Goal: Task Accomplishment & Management: Manage account settings

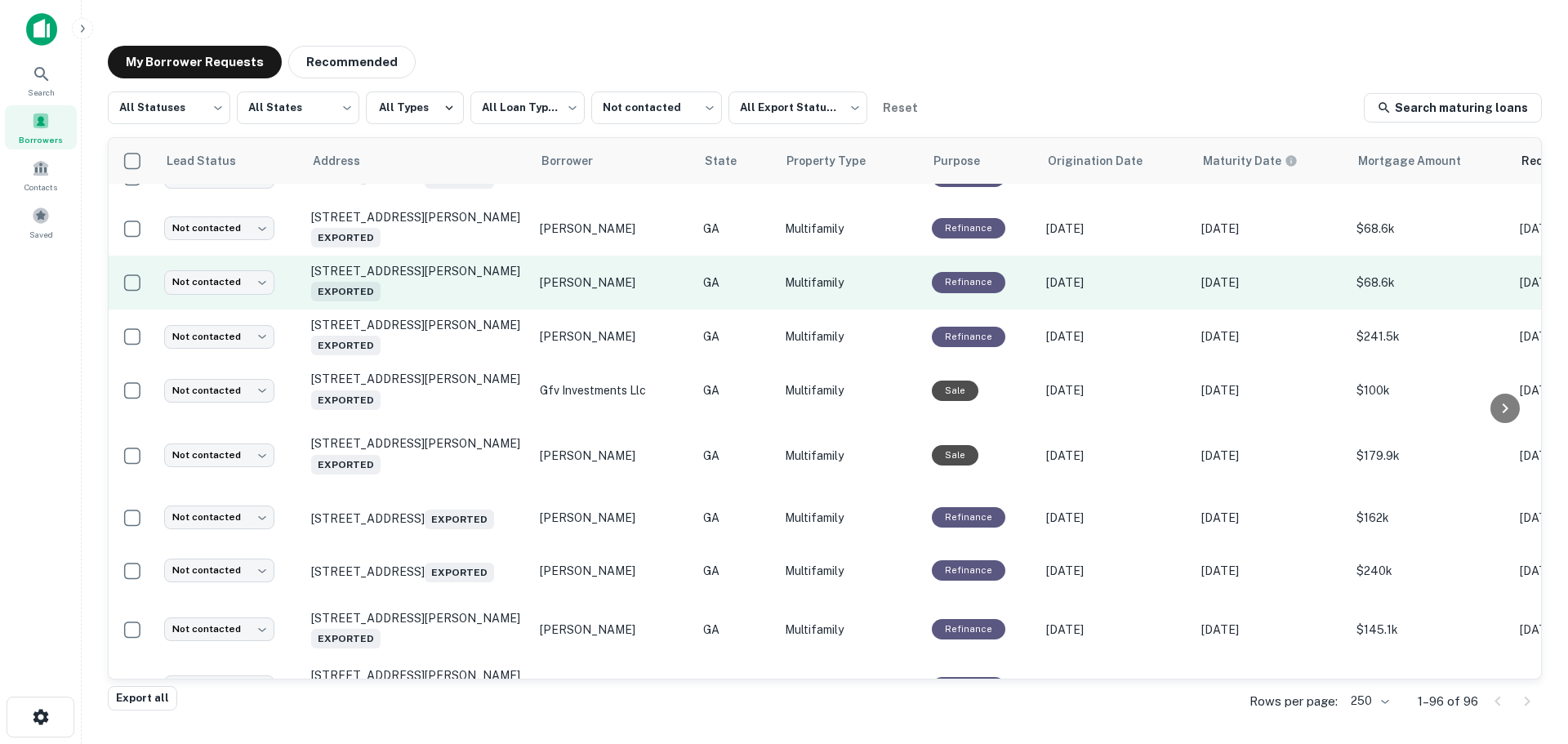
scroll to position [1576, 0]
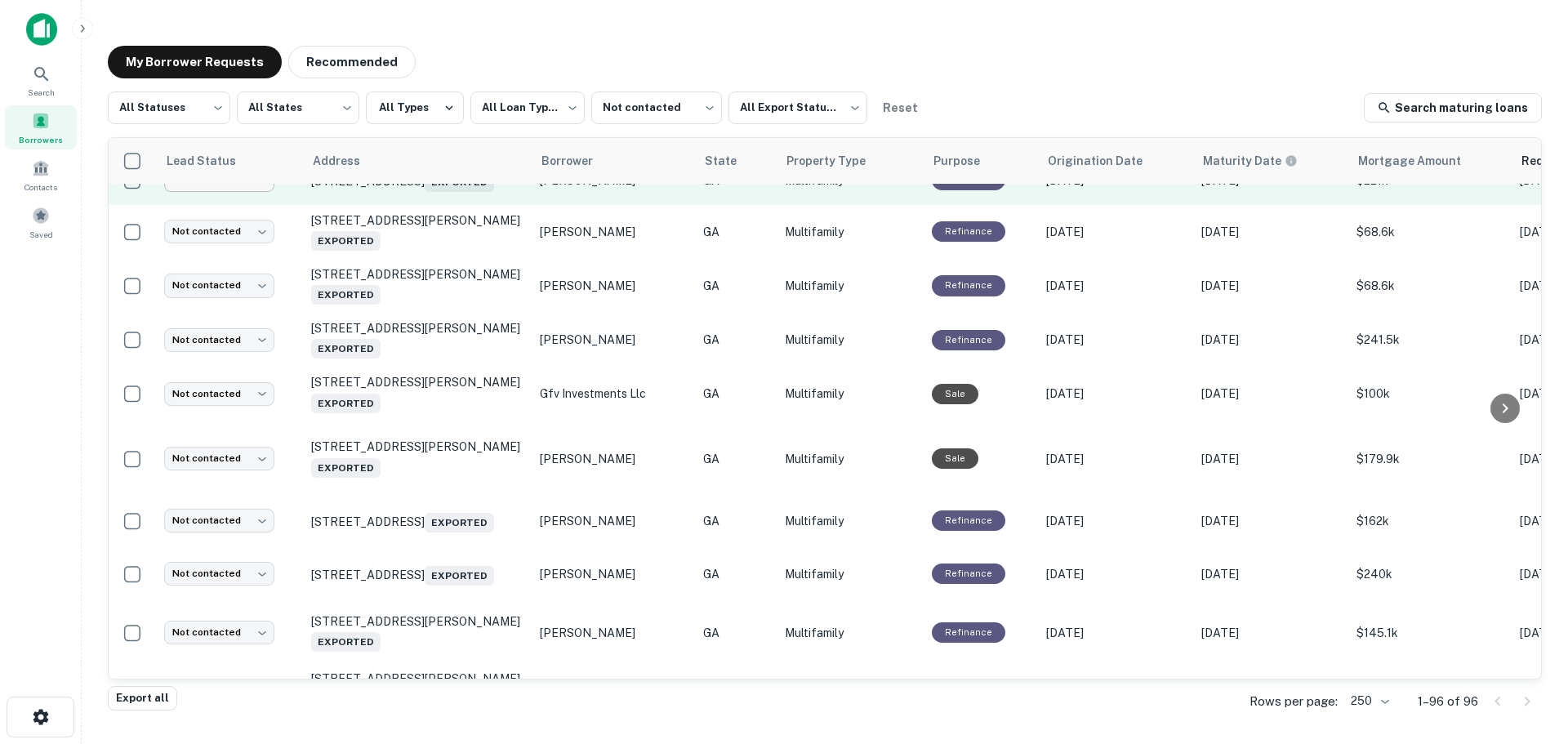
click at [266, 223] on body "**********" at bounding box center [784, 372] width 1568 height 744
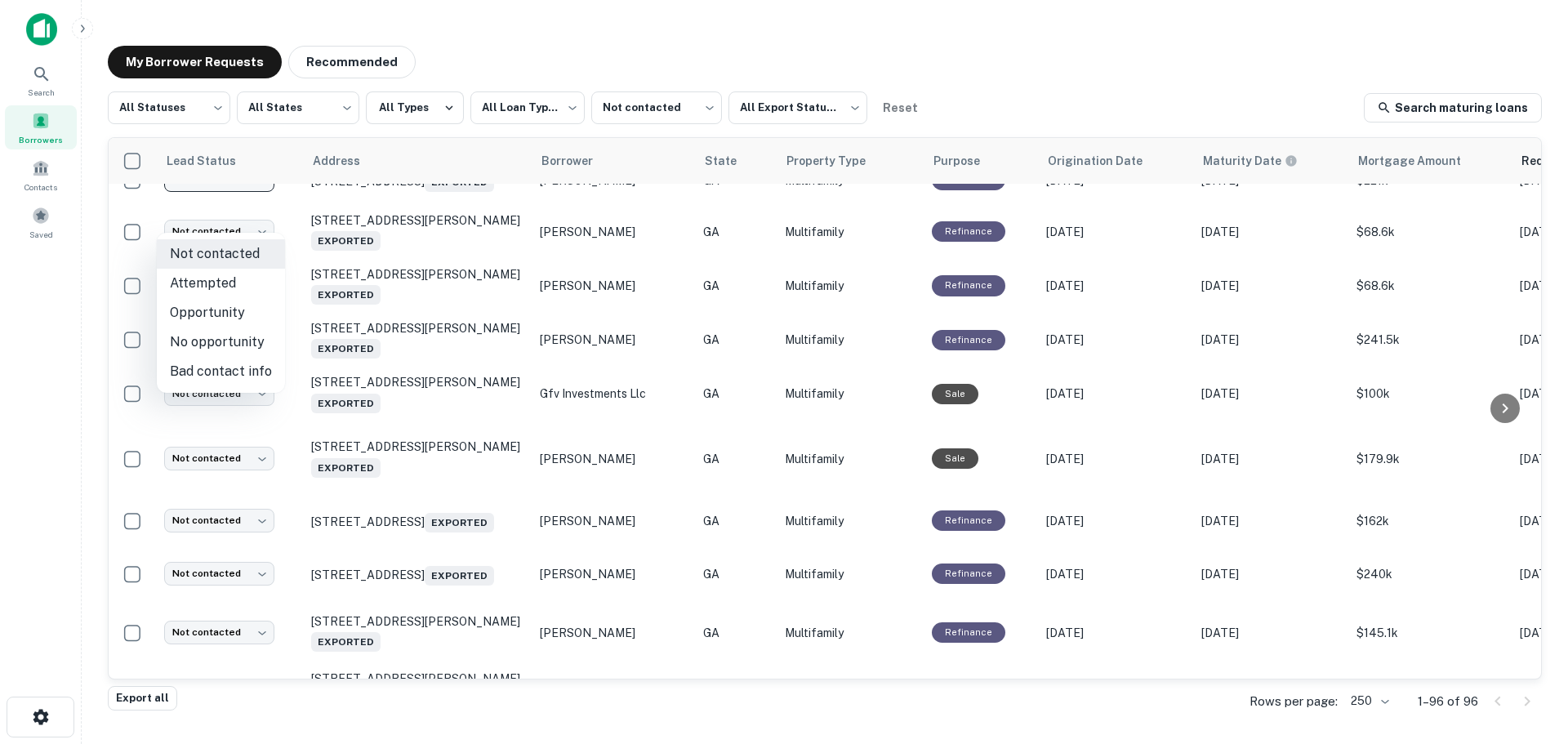
click at [688, 724] on div at bounding box center [784, 372] width 1568 height 744
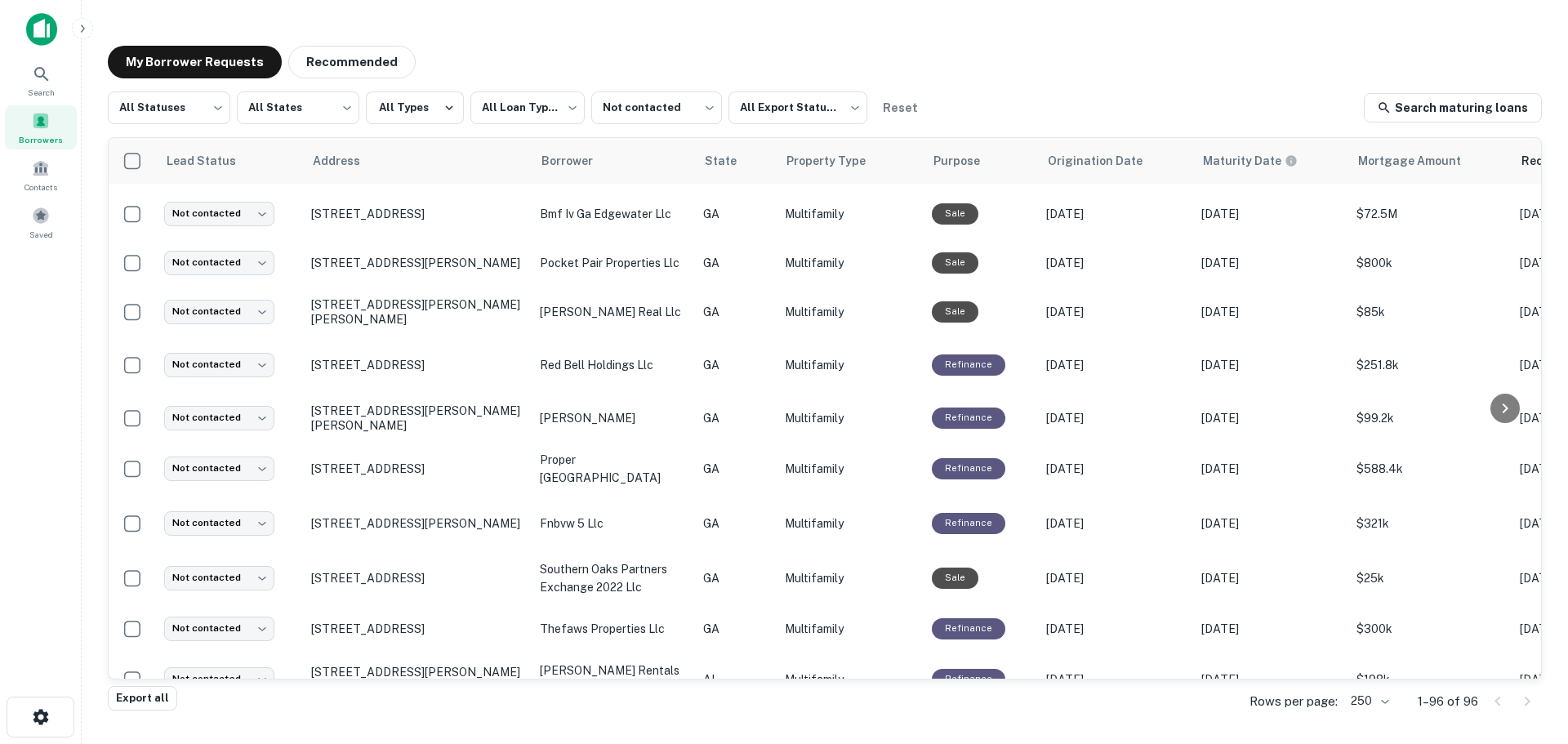
scroll to position [0, 0]
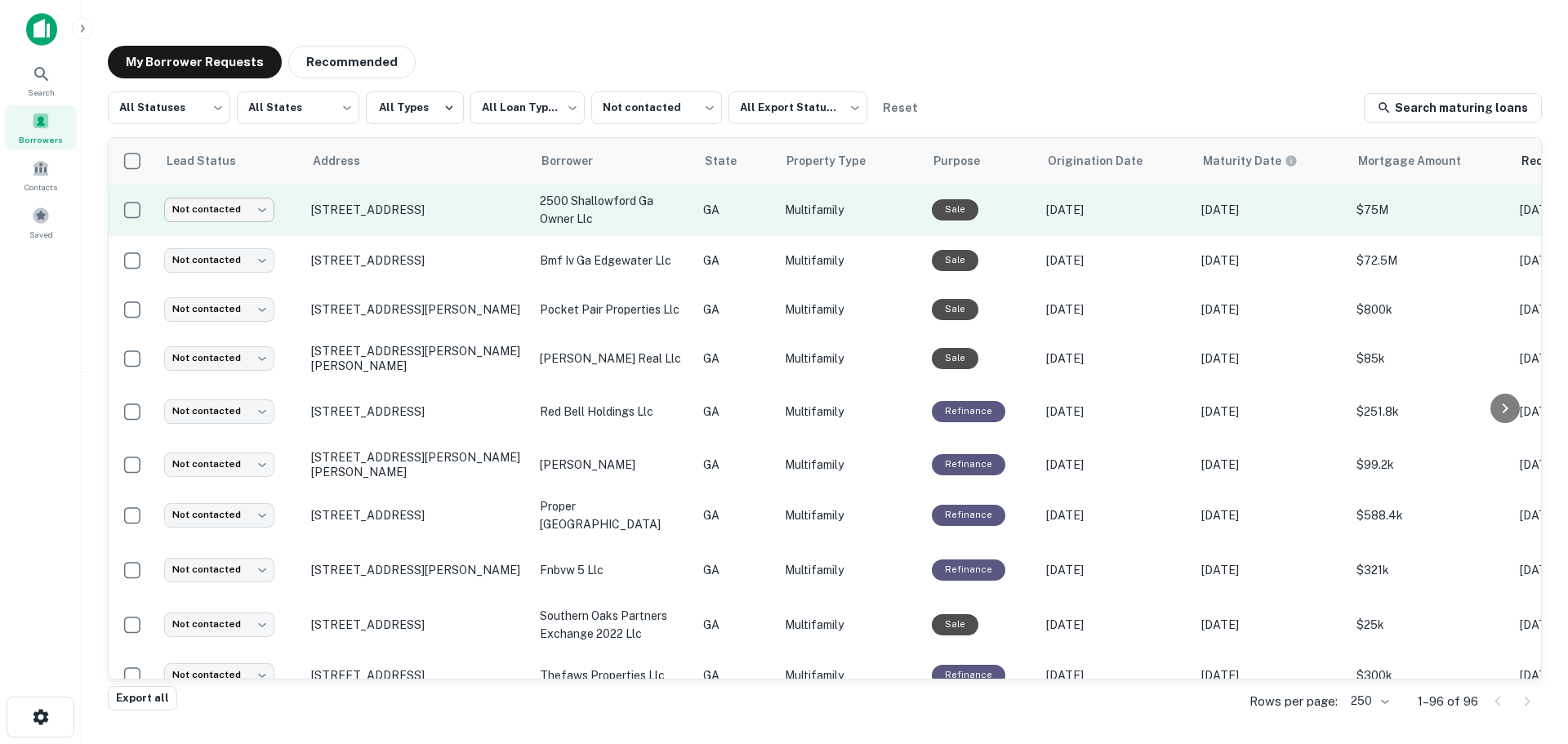
click at [191, 213] on body "**********" at bounding box center [784, 372] width 1568 height 744
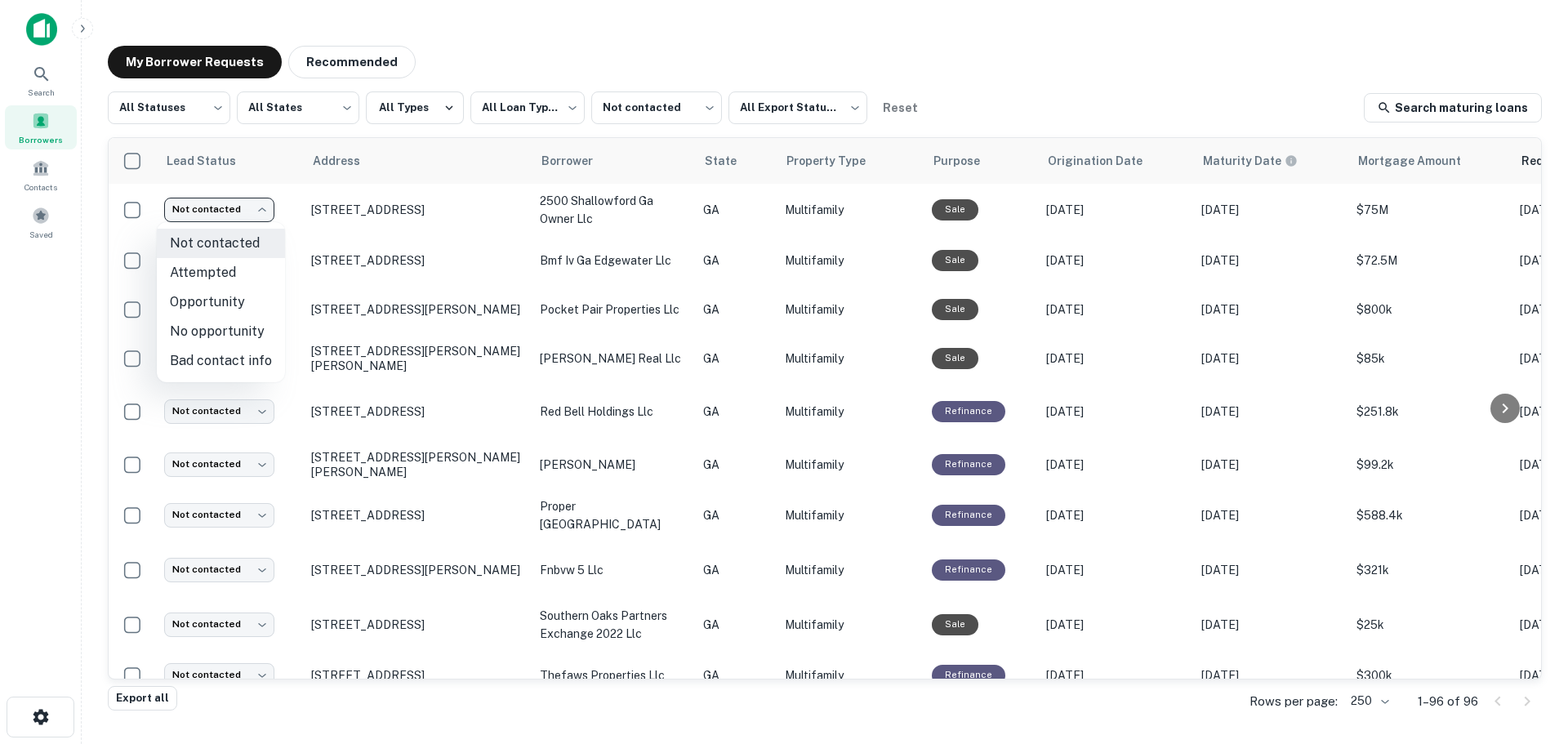
click at [1215, 89] on div at bounding box center [784, 372] width 1568 height 744
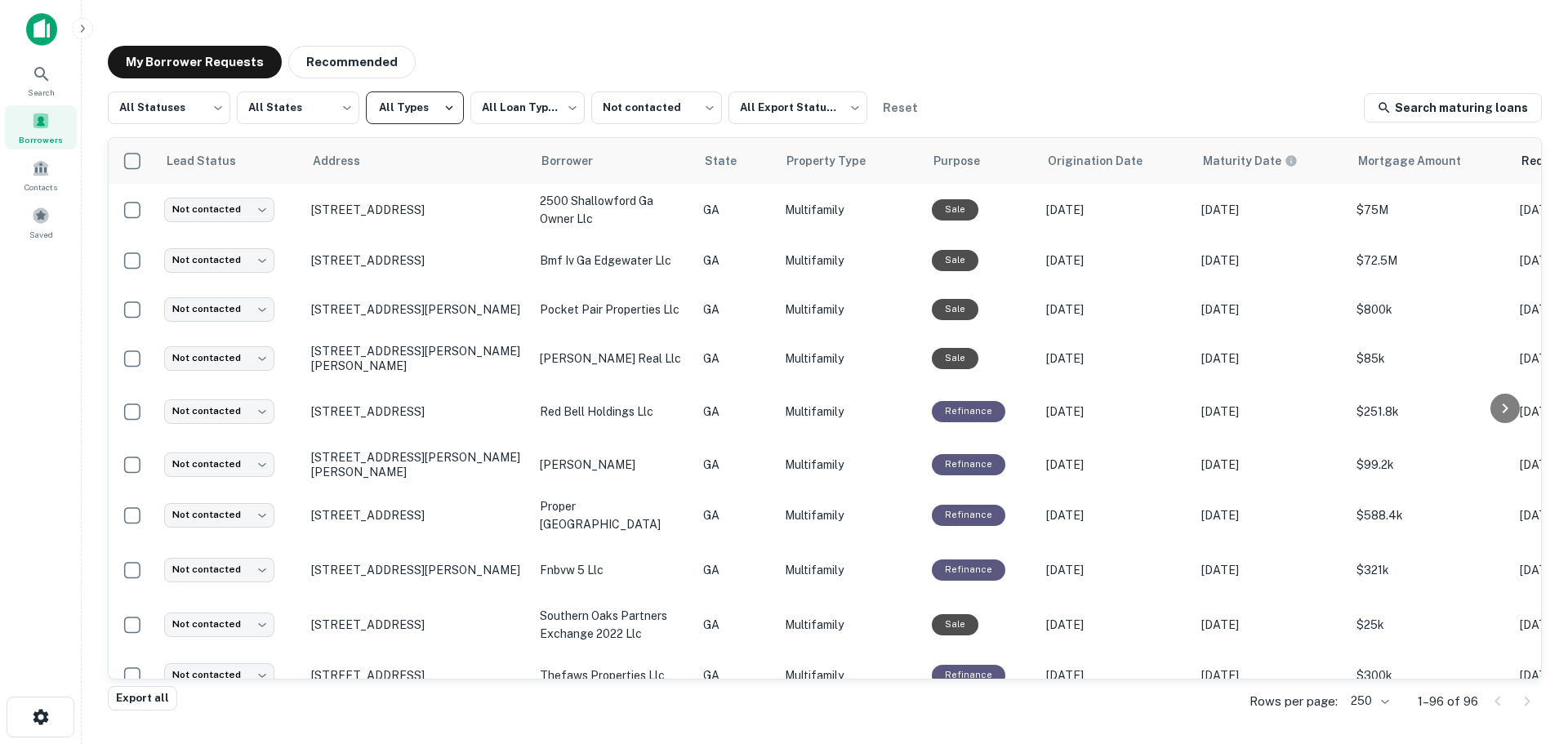
click at [450, 102] on icon "button" at bounding box center [449, 108] width 15 height 15
click at [36, 127] on div at bounding box center [784, 372] width 1568 height 744
click at [30, 117] on div "Borrowers" at bounding box center [40, 126] width 72 height 44
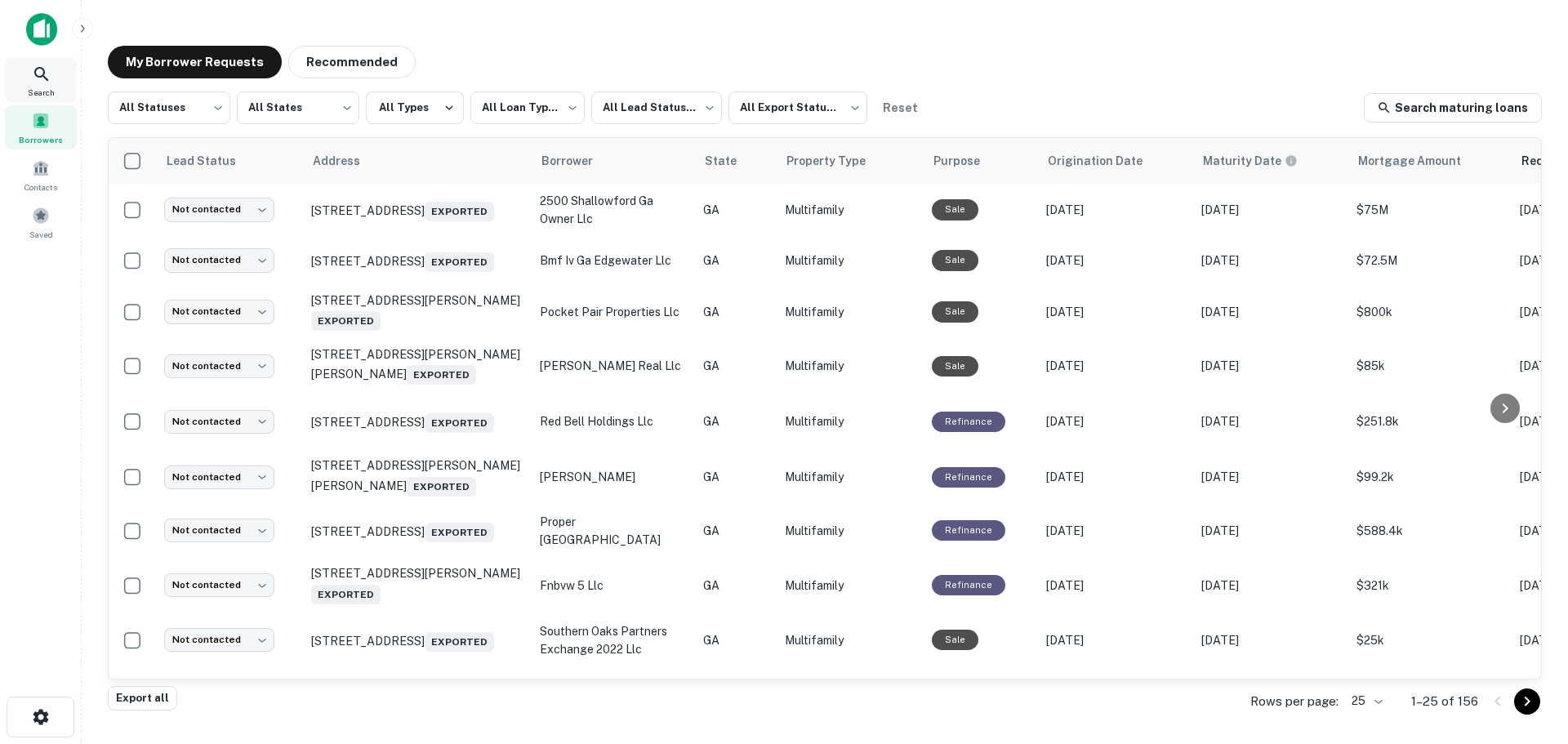
click at [20, 94] on div "Search" at bounding box center [40, 79] width 72 height 44
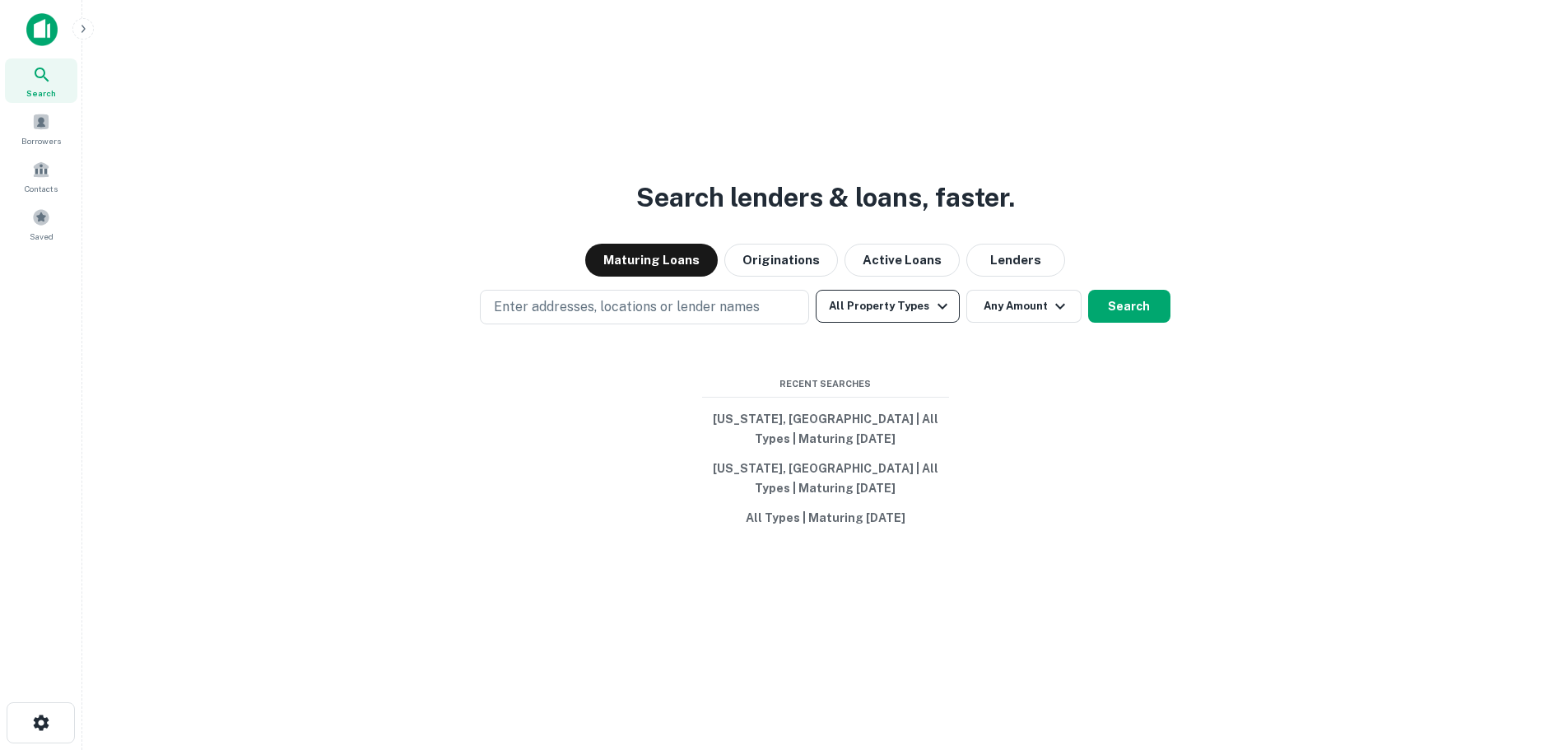
click at [936, 302] on icon "button" at bounding box center [942, 306] width 20 height 20
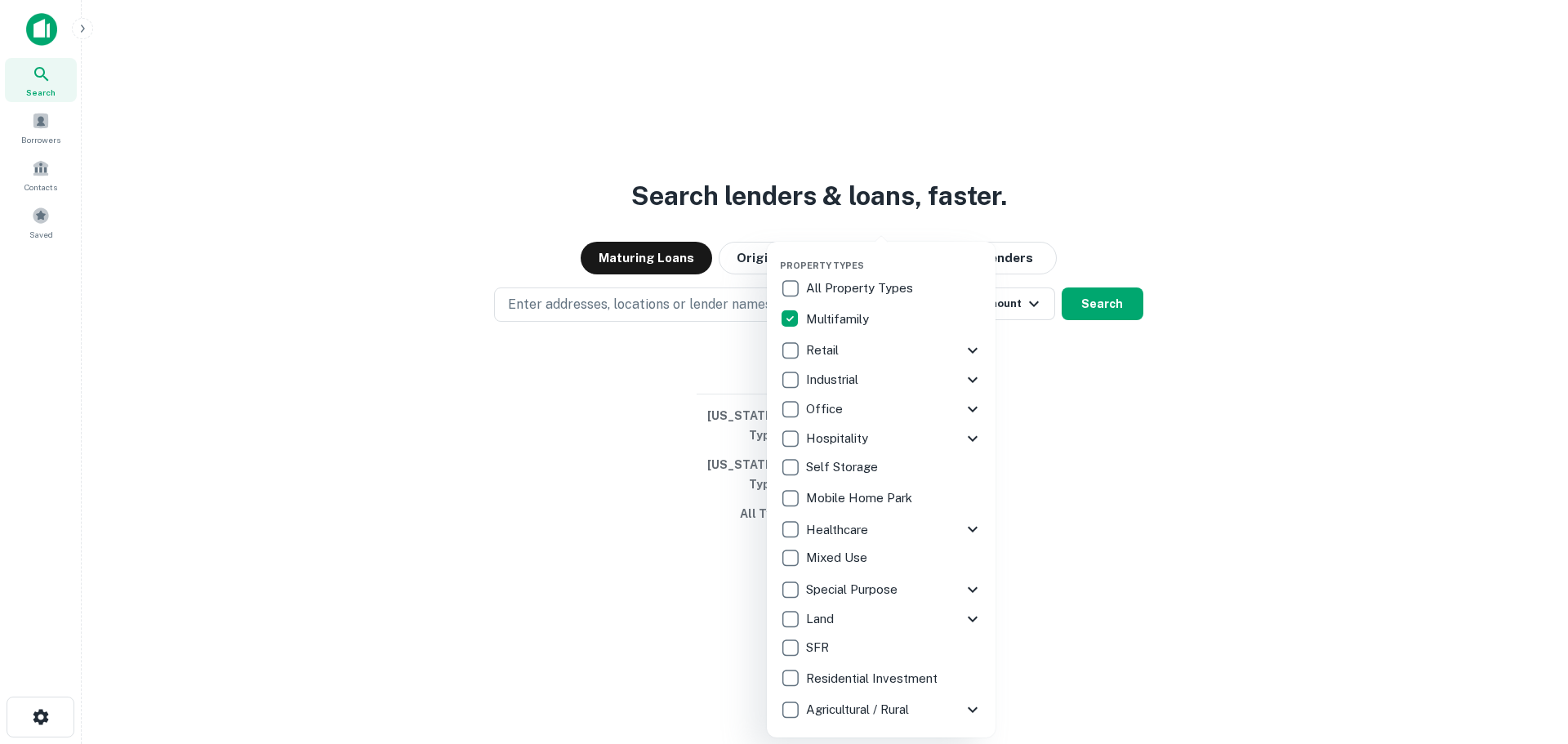
click at [1039, 368] on div at bounding box center [784, 372] width 1568 height 744
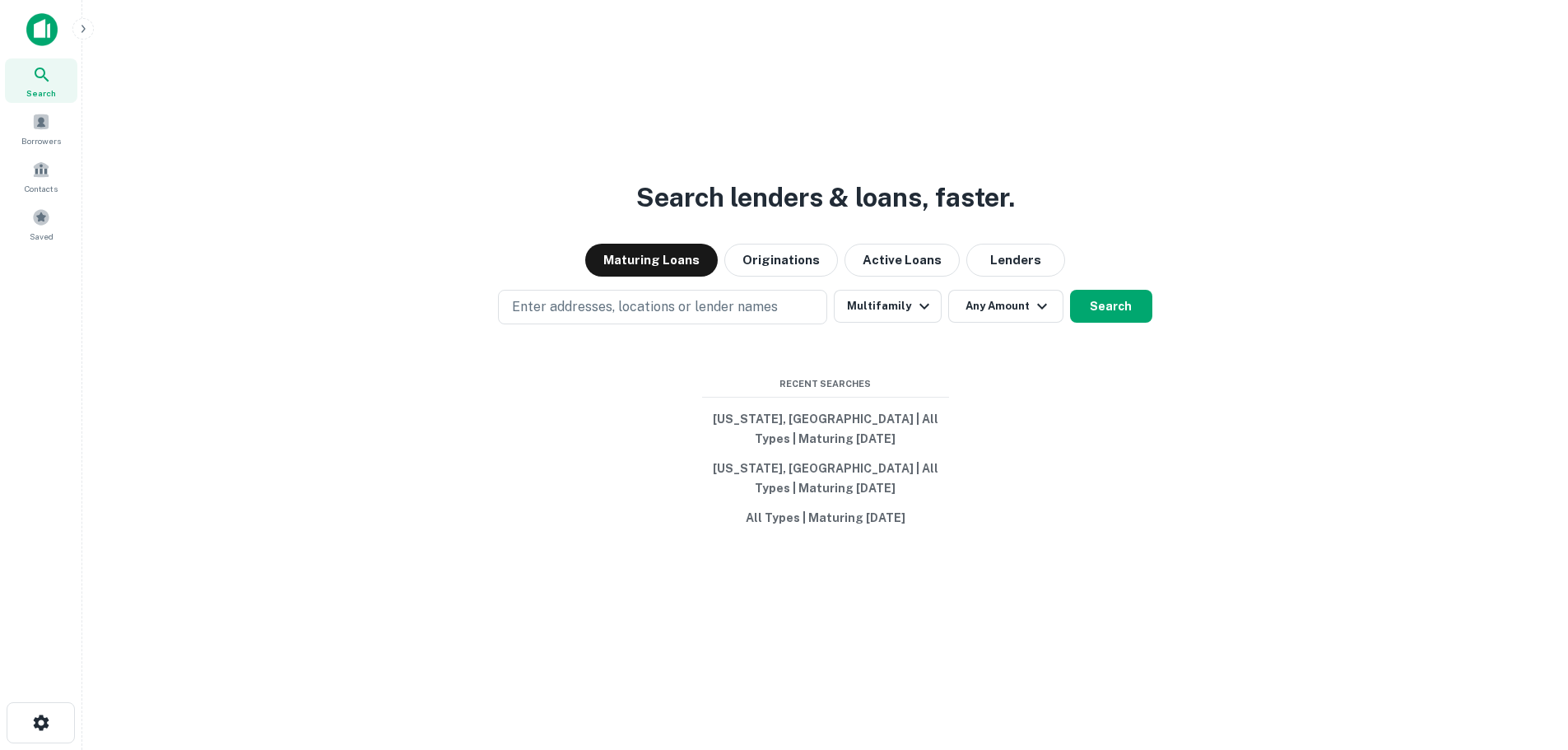
click at [1048, 319] on button "Any Amount" at bounding box center [1005, 306] width 115 height 33
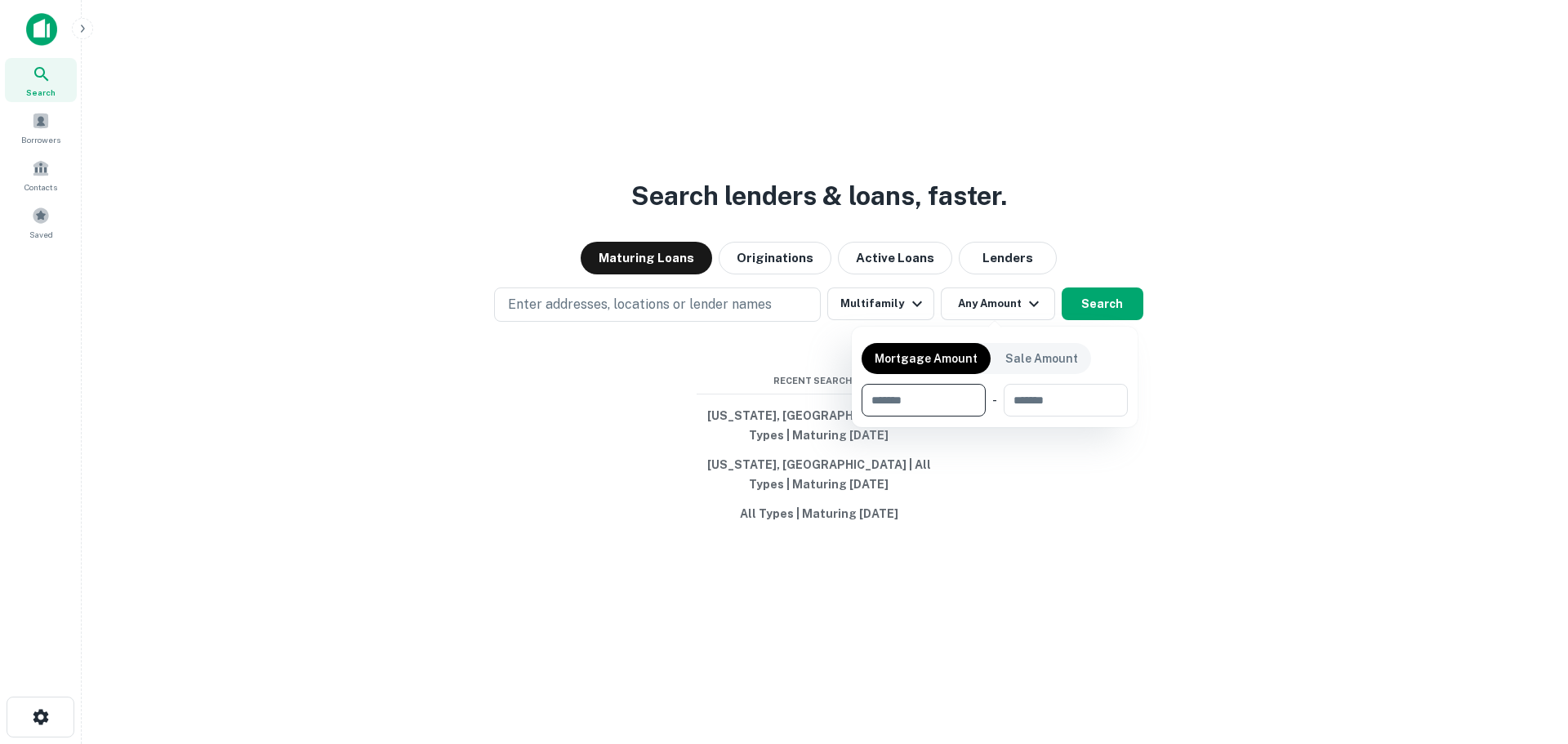
click at [1076, 242] on div at bounding box center [784, 372] width 1568 height 744
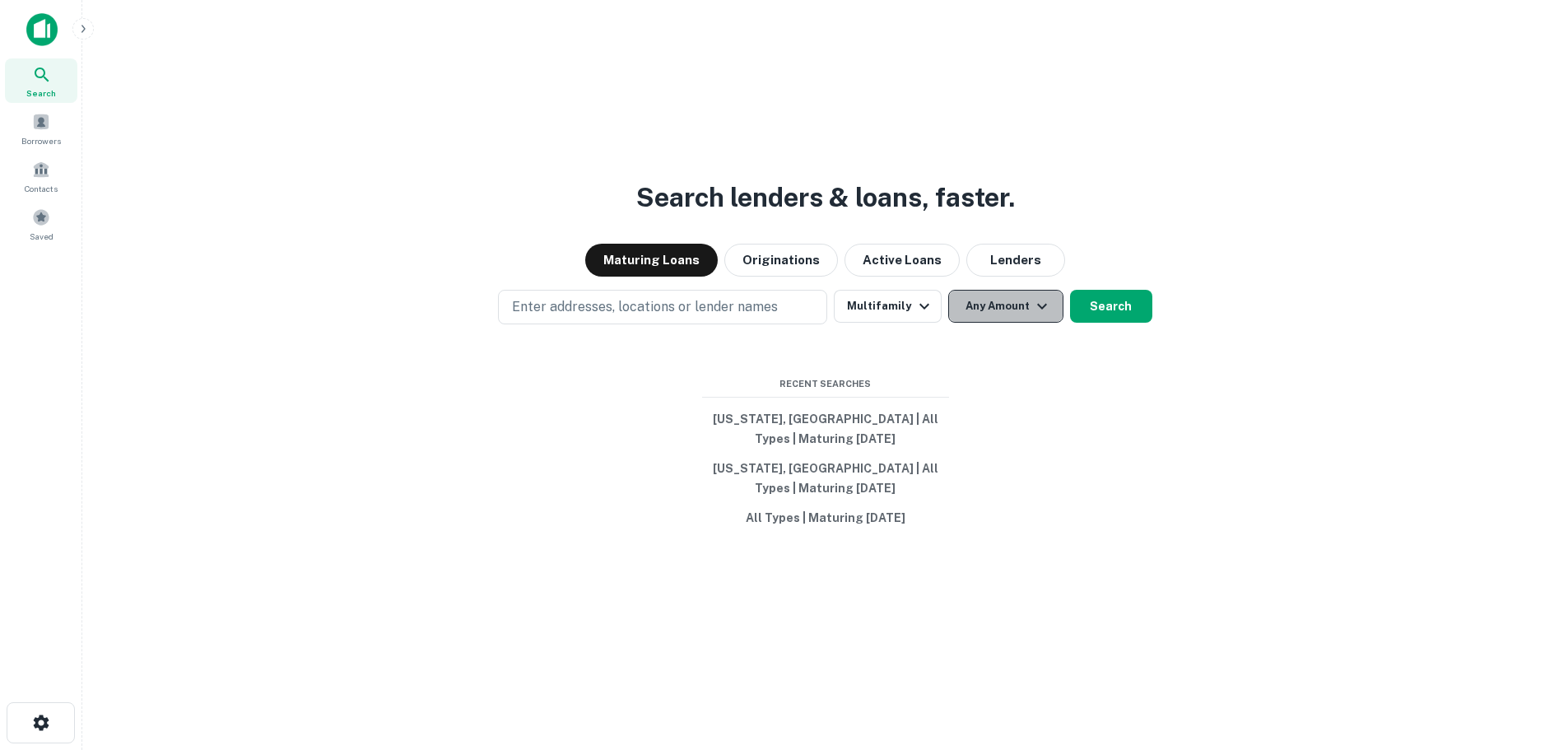
click at [969, 313] on button "Any Amount" at bounding box center [1005, 306] width 115 height 33
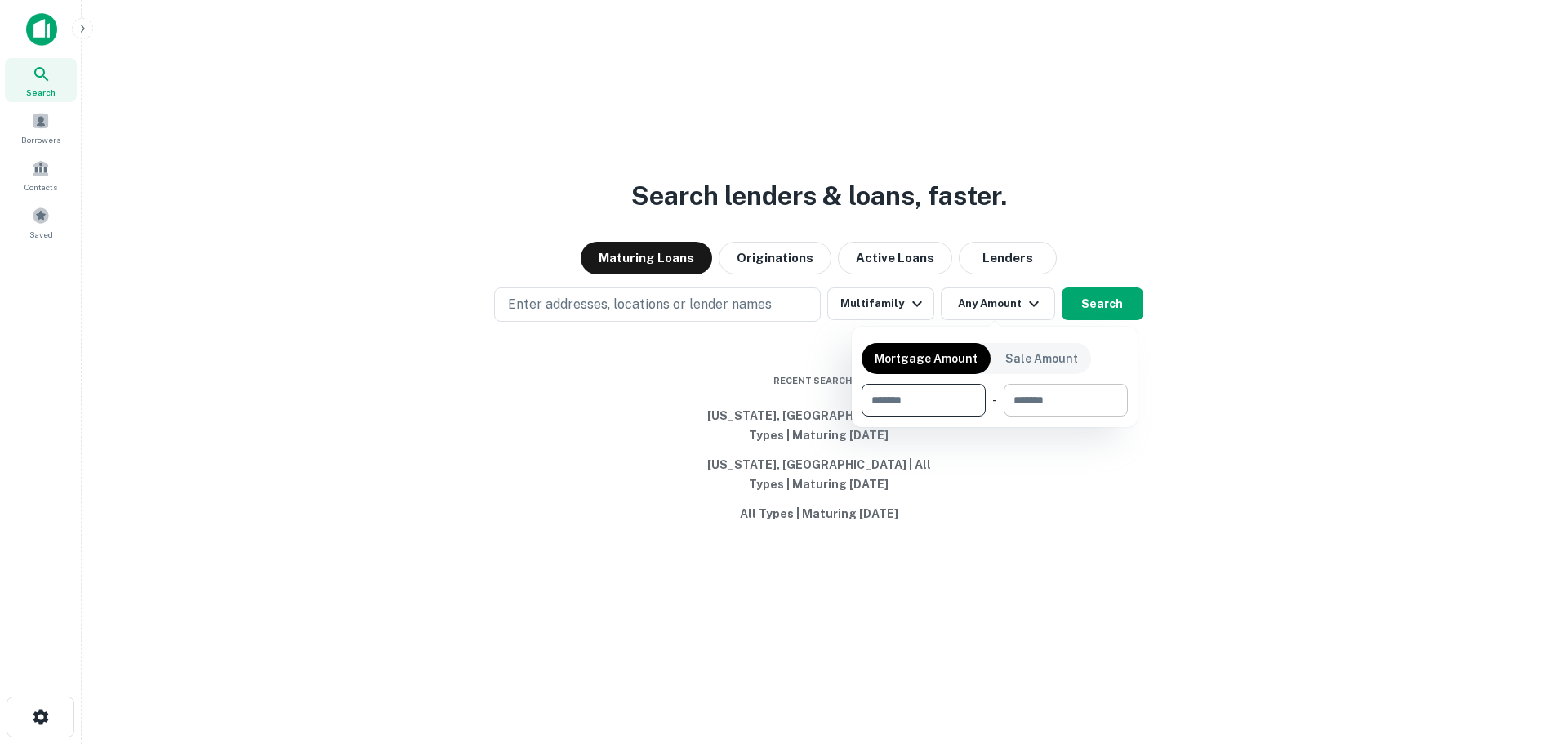
click at [1018, 405] on input "number" at bounding box center [1060, 400] width 113 height 33
type input "********"
click at [1104, 308] on div at bounding box center [784, 372] width 1568 height 744
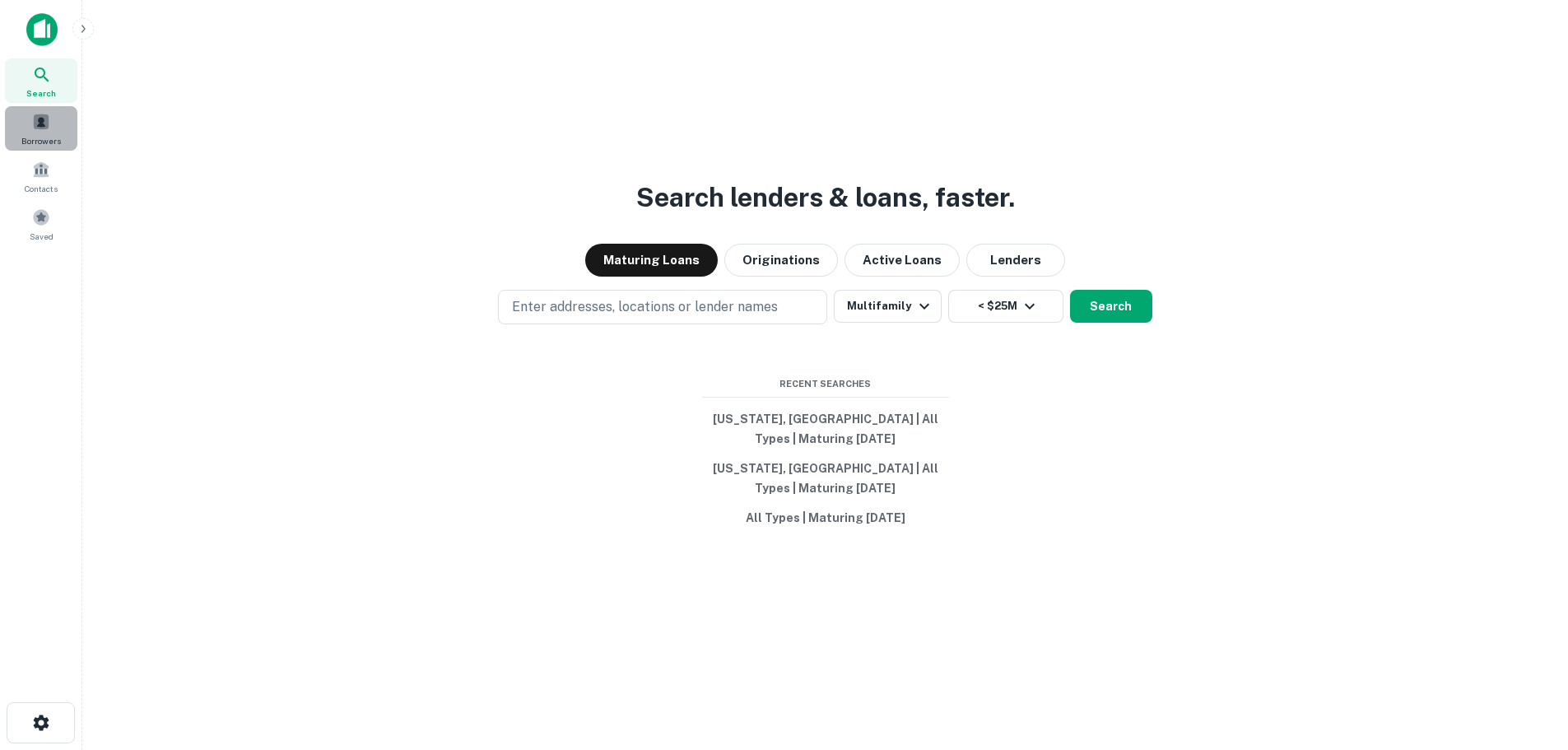
click at [49, 124] on span at bounding box center [40, 121] width 18 height 18
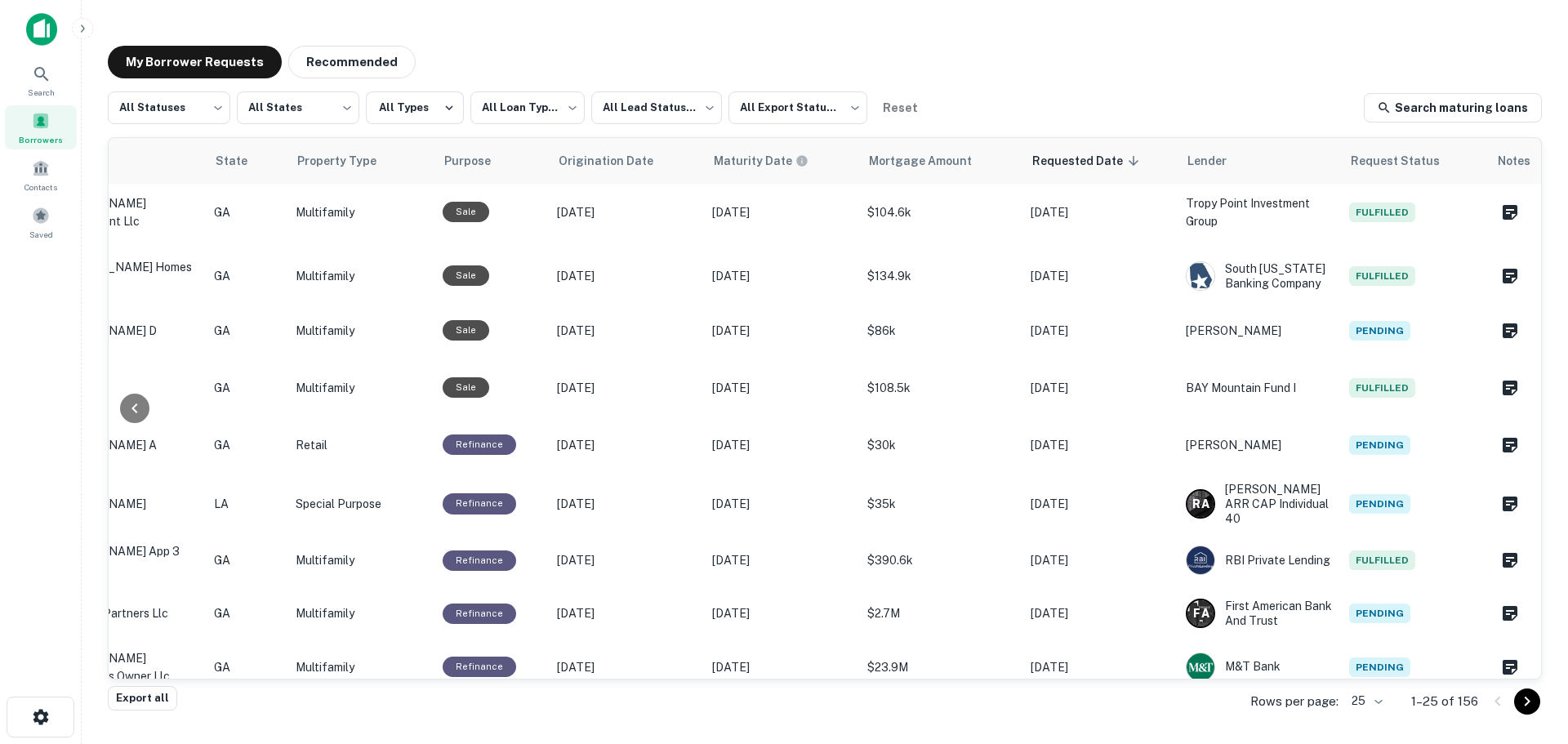
scroll to position [929, 501]
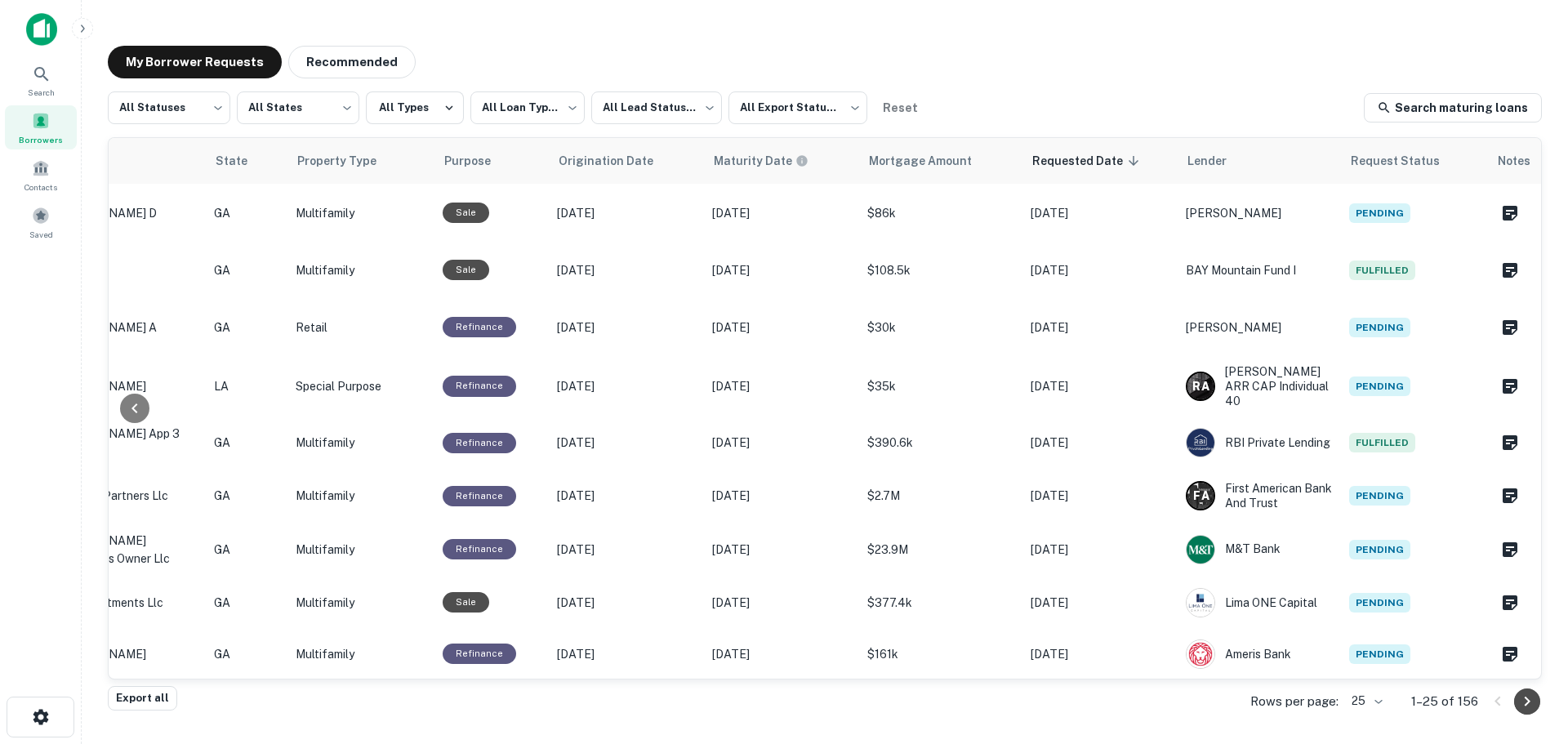
click at [1533, 706] on icon "Go to next page" at bounding box center [1527, 700] width 20 height 20
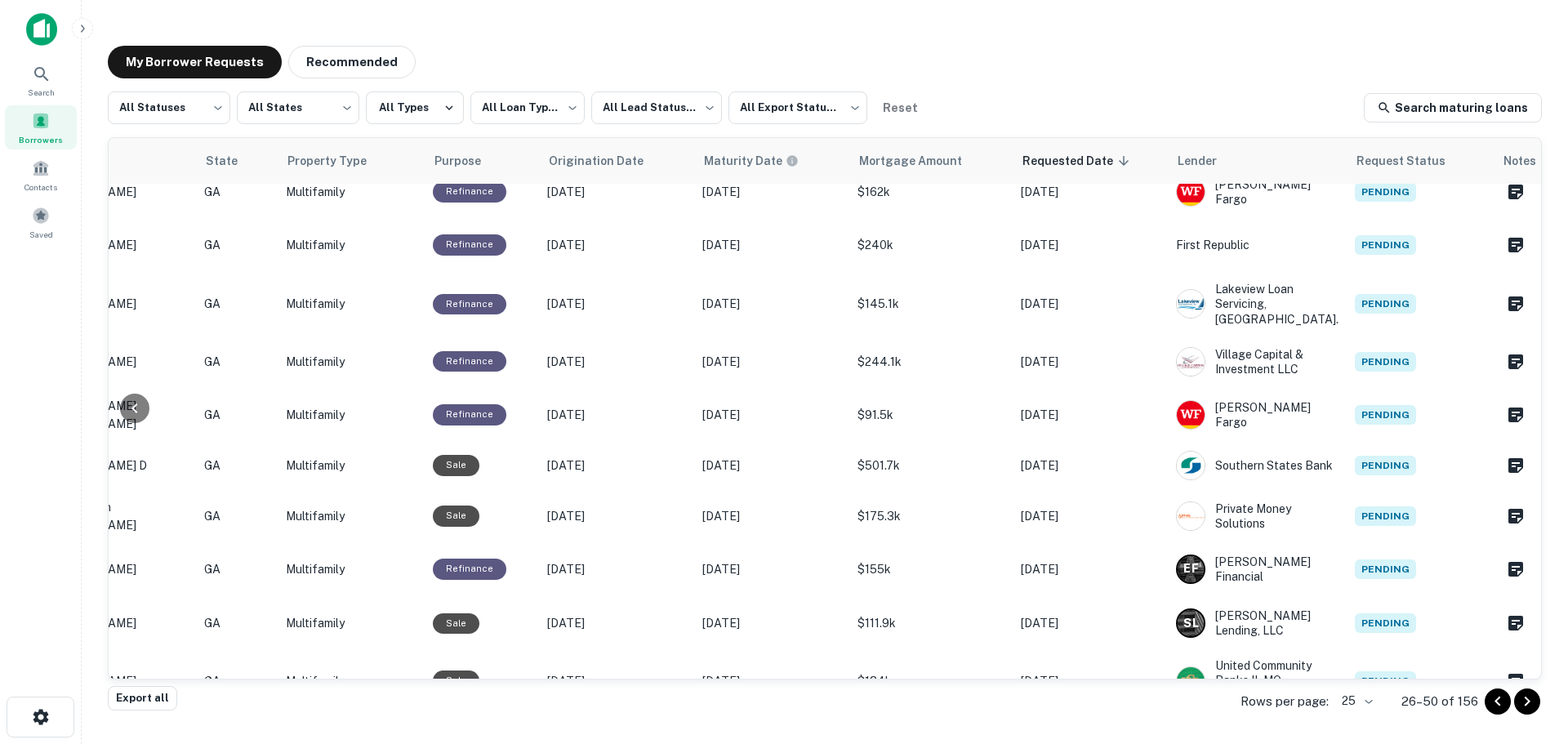
scroll to position [898, 499]
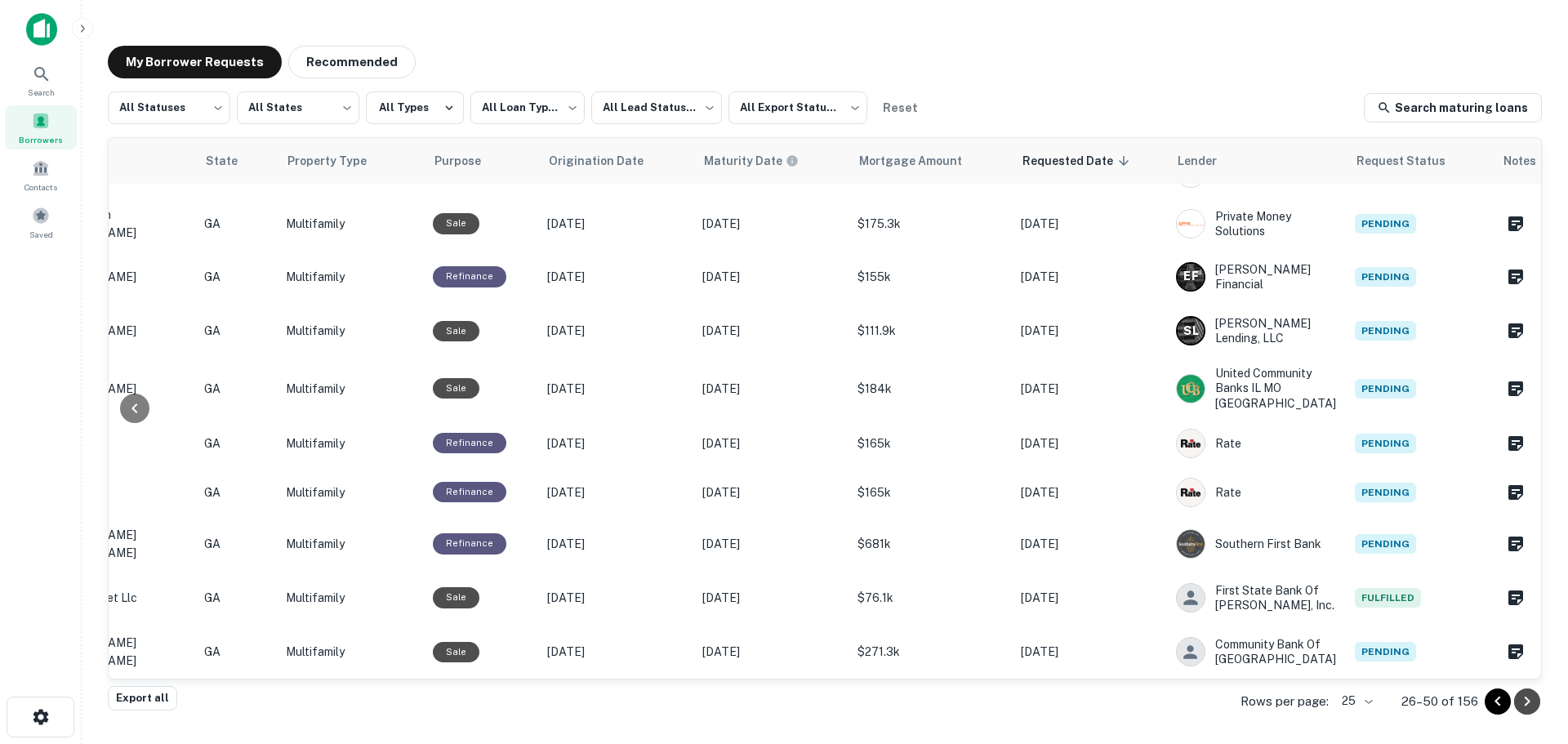
click at [1529, 698] on icon "Go to next page" at bounding box center [1527, 700] width 20 height 20
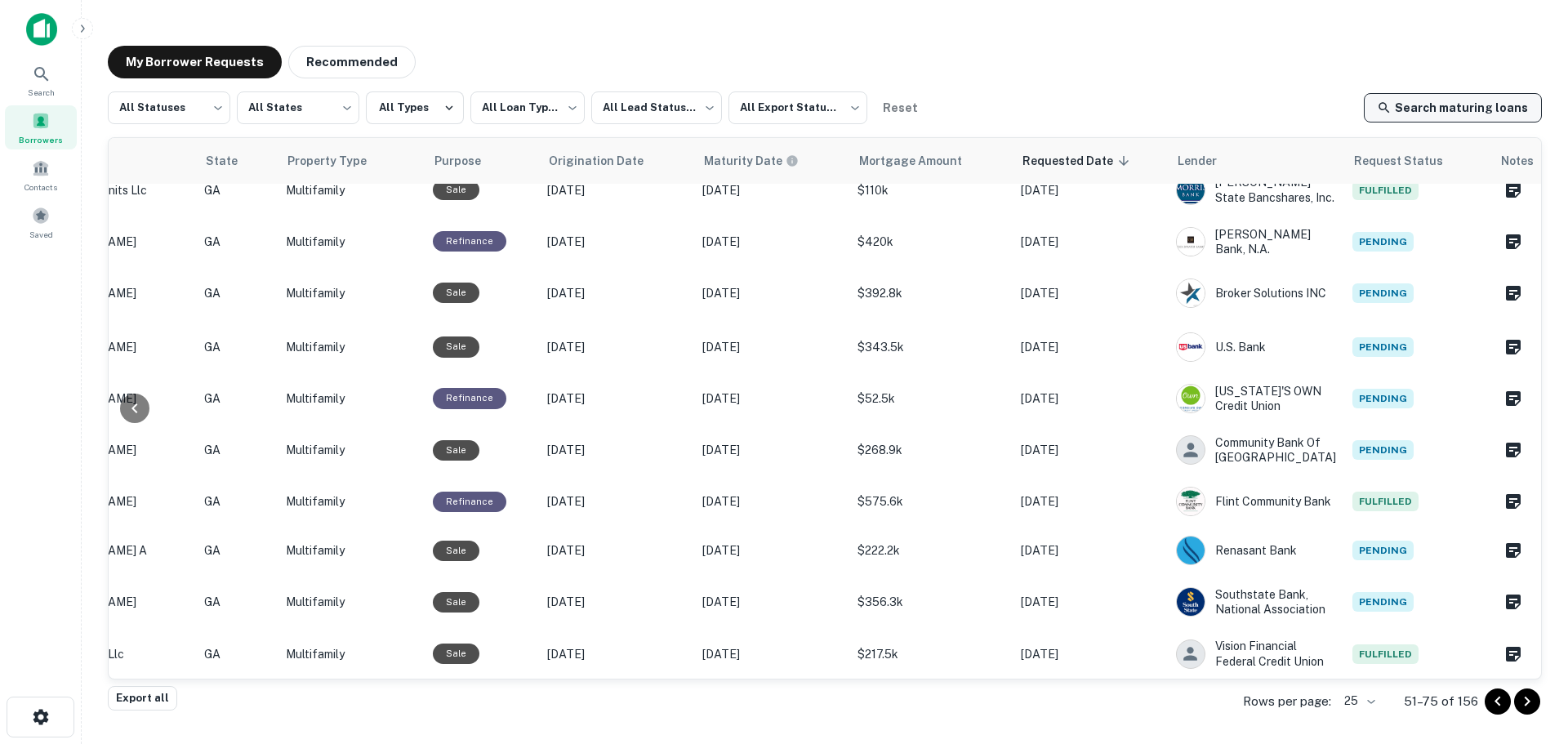
scroll to position [838, 499]
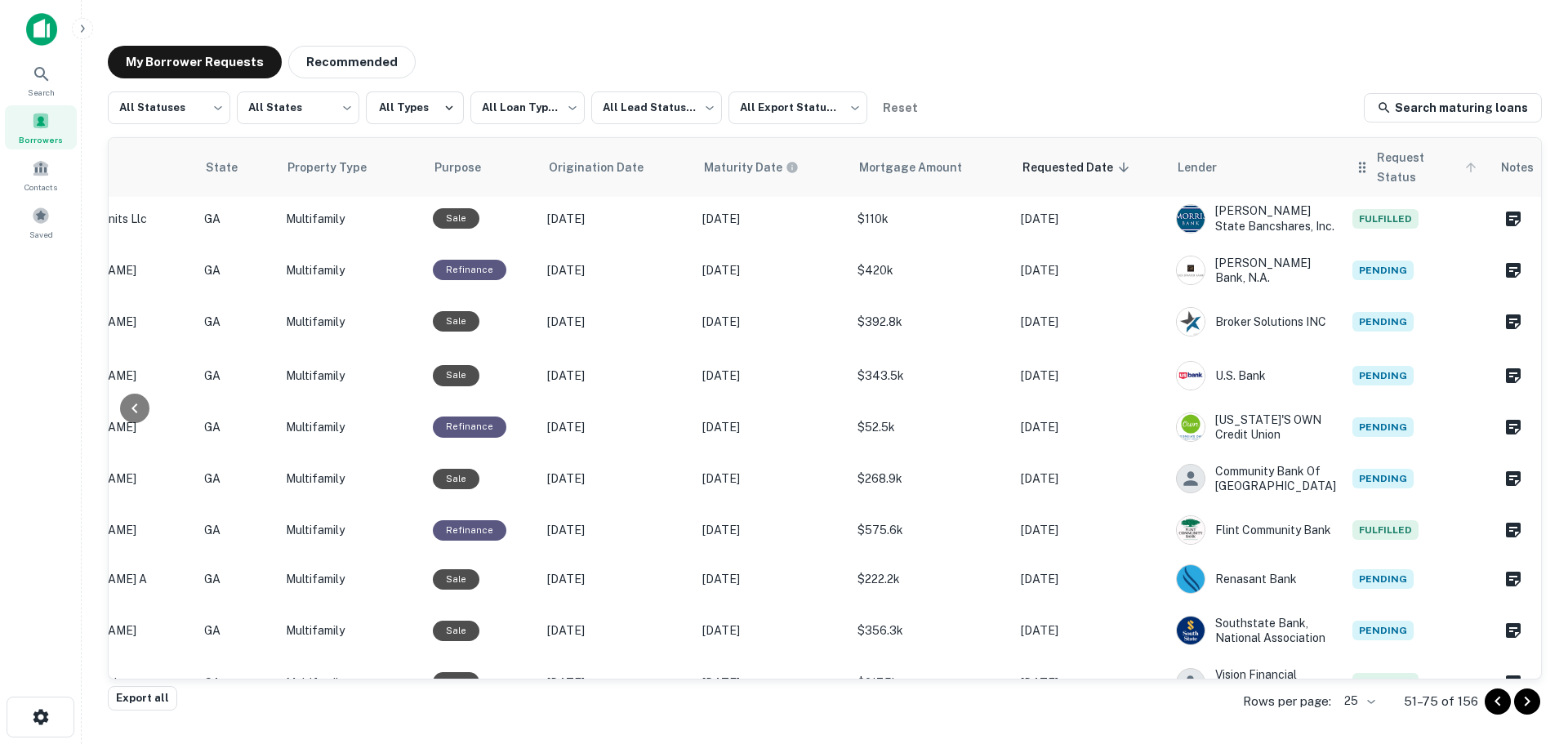
click at [1377, 161] on span "Request Status" at bounding box center [1429, 167] width 104 height 39
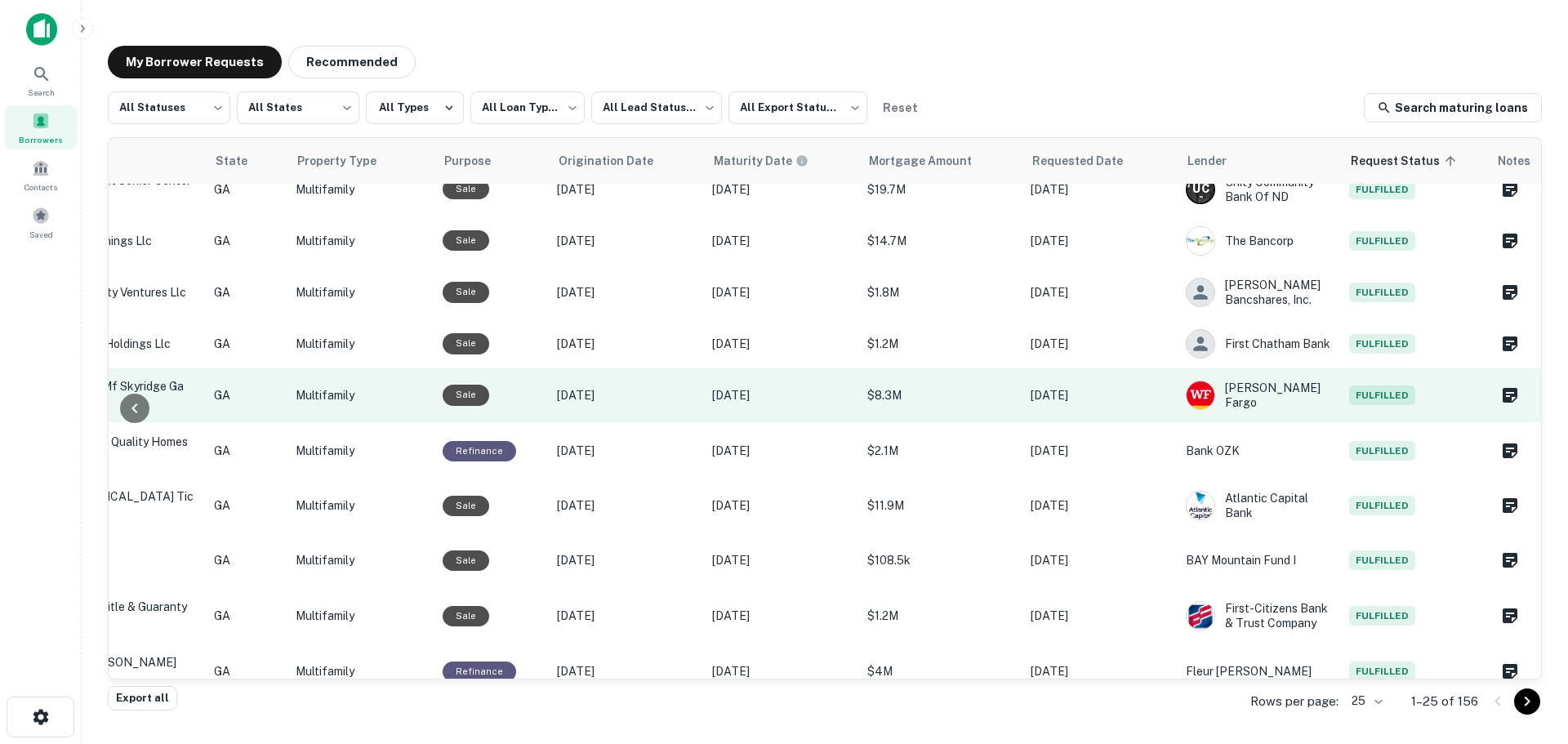
scroll to position [887, 499]
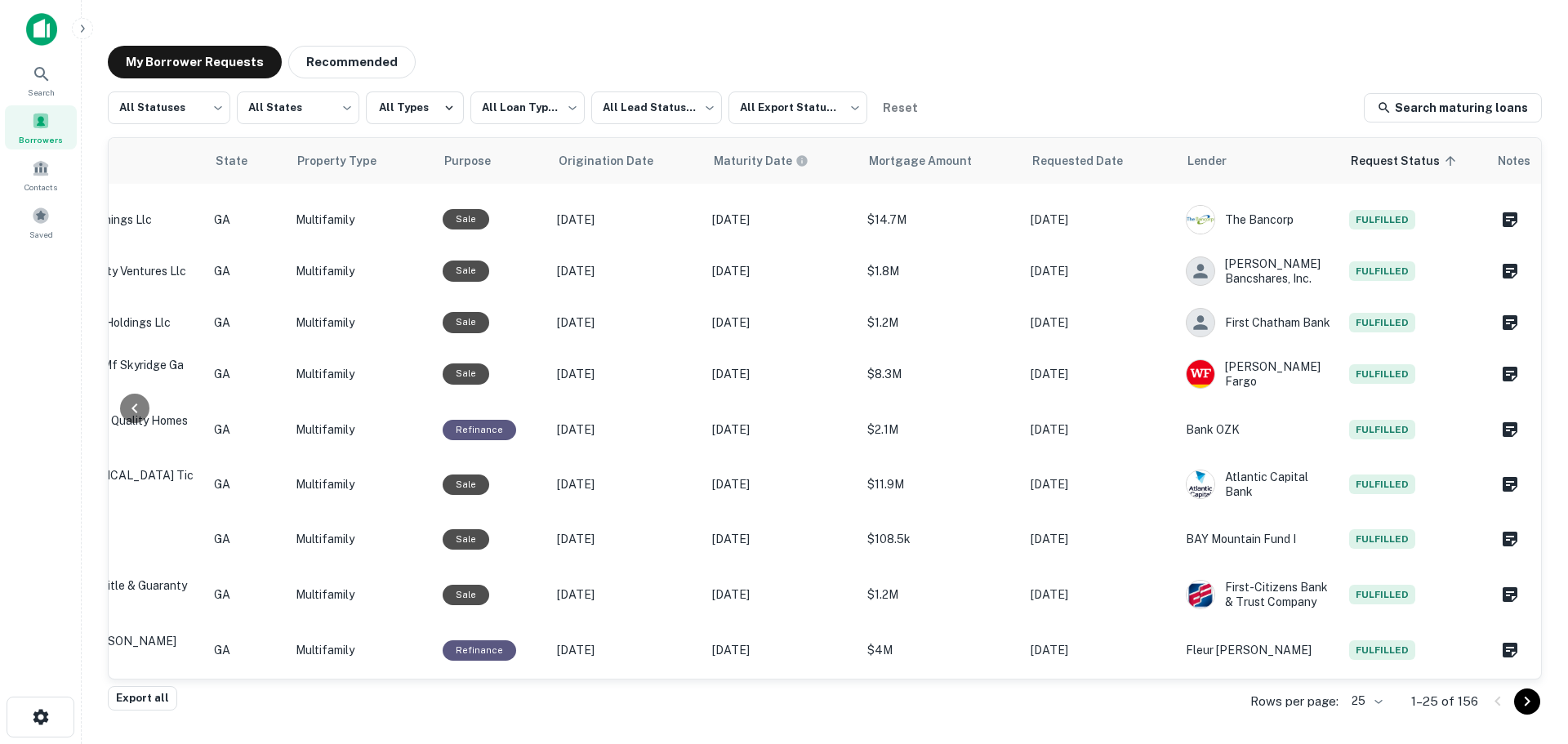
click at [1532, 698] on icon "Go to next page" at bounding box center [1527, 700] width 20 height 20
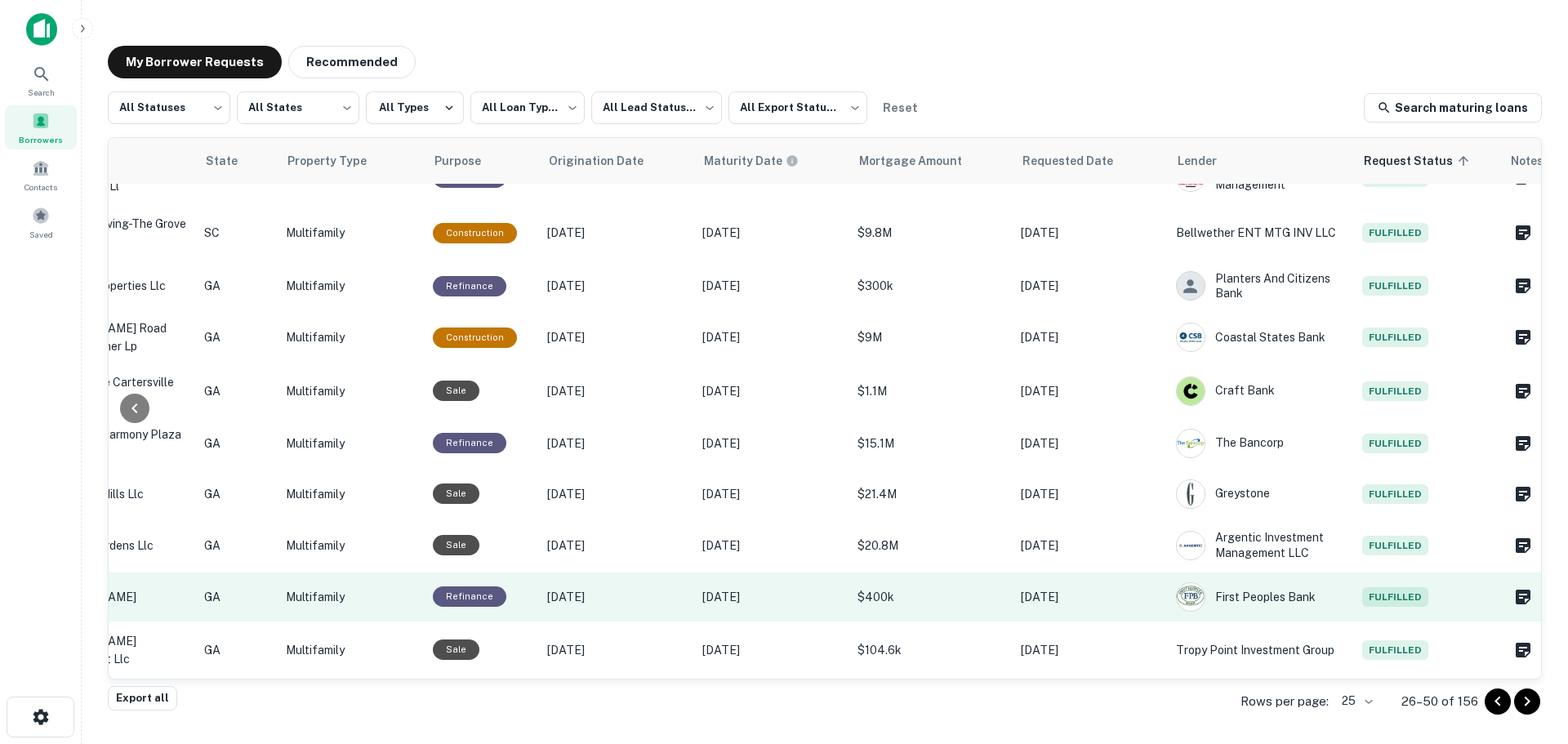
scroll to position [931, 499]
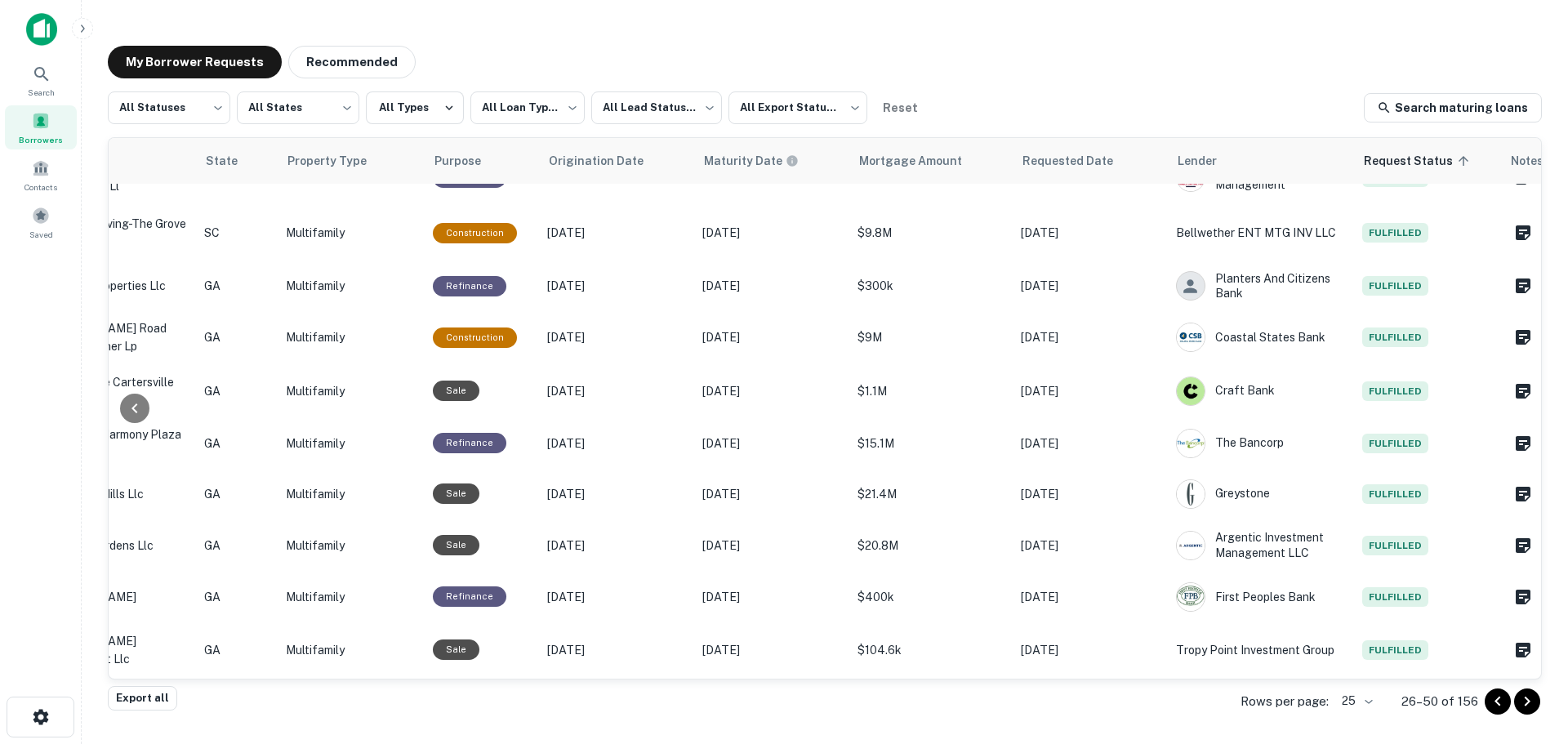
click at [1526, 692] on icon "Go to next page" at bounding box center [1527, 700] width 20 height 20
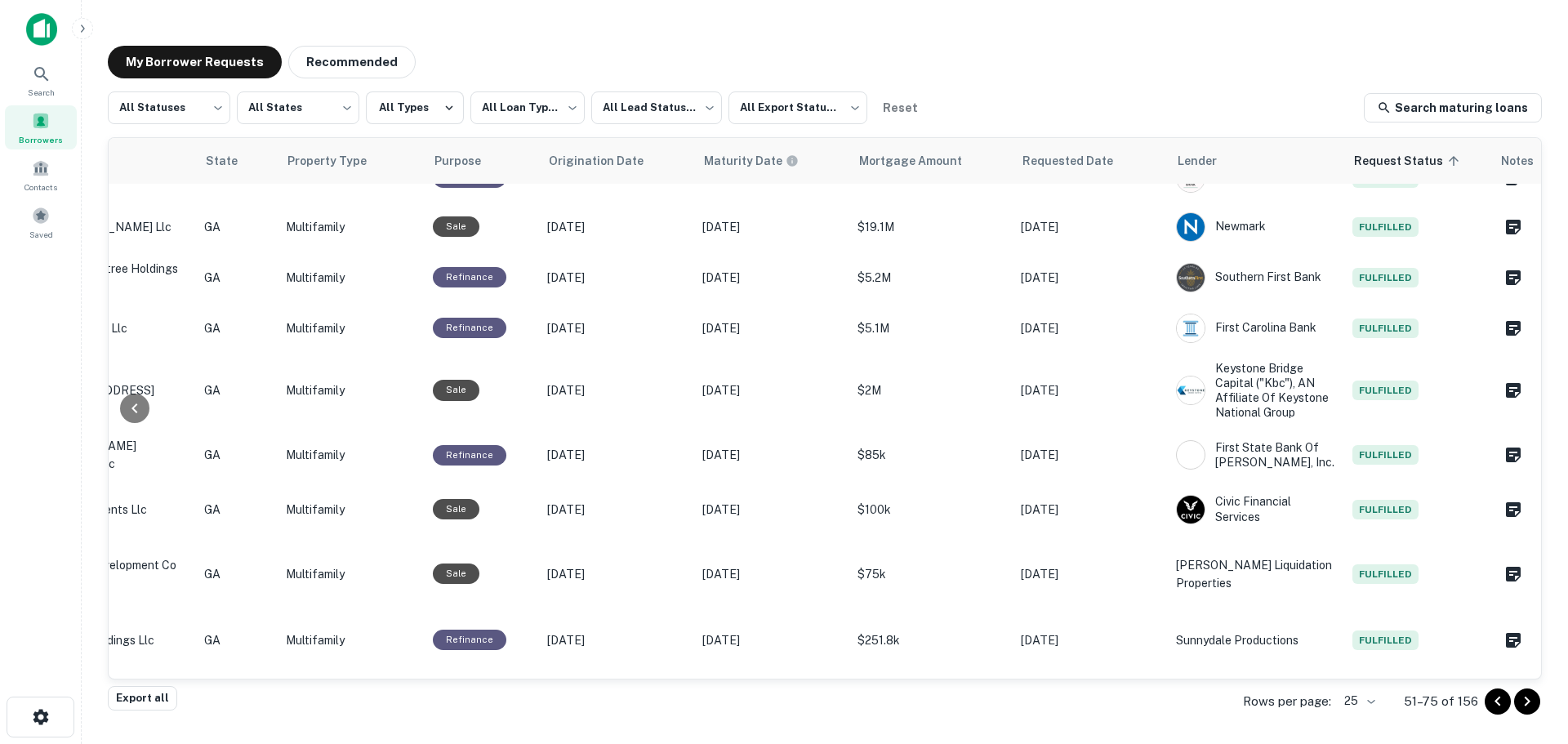
scroll to position [931, 499]
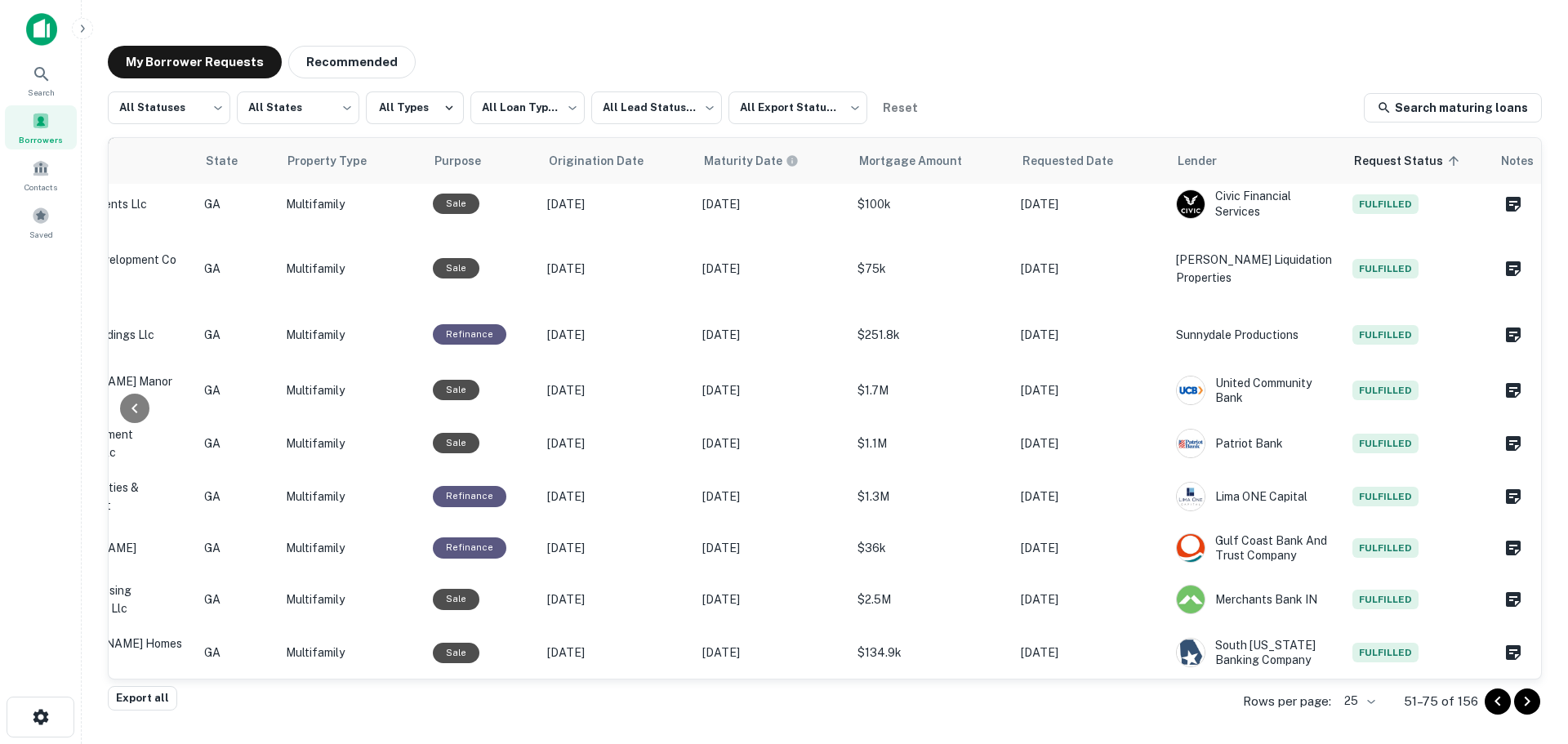
click at [1515, 694] on div at bounding box center [1513, 701] width 56 height 26
click at [1502, 698] on icon "Go to previous page" at bounding box center [1497, 700] width 20 height 20
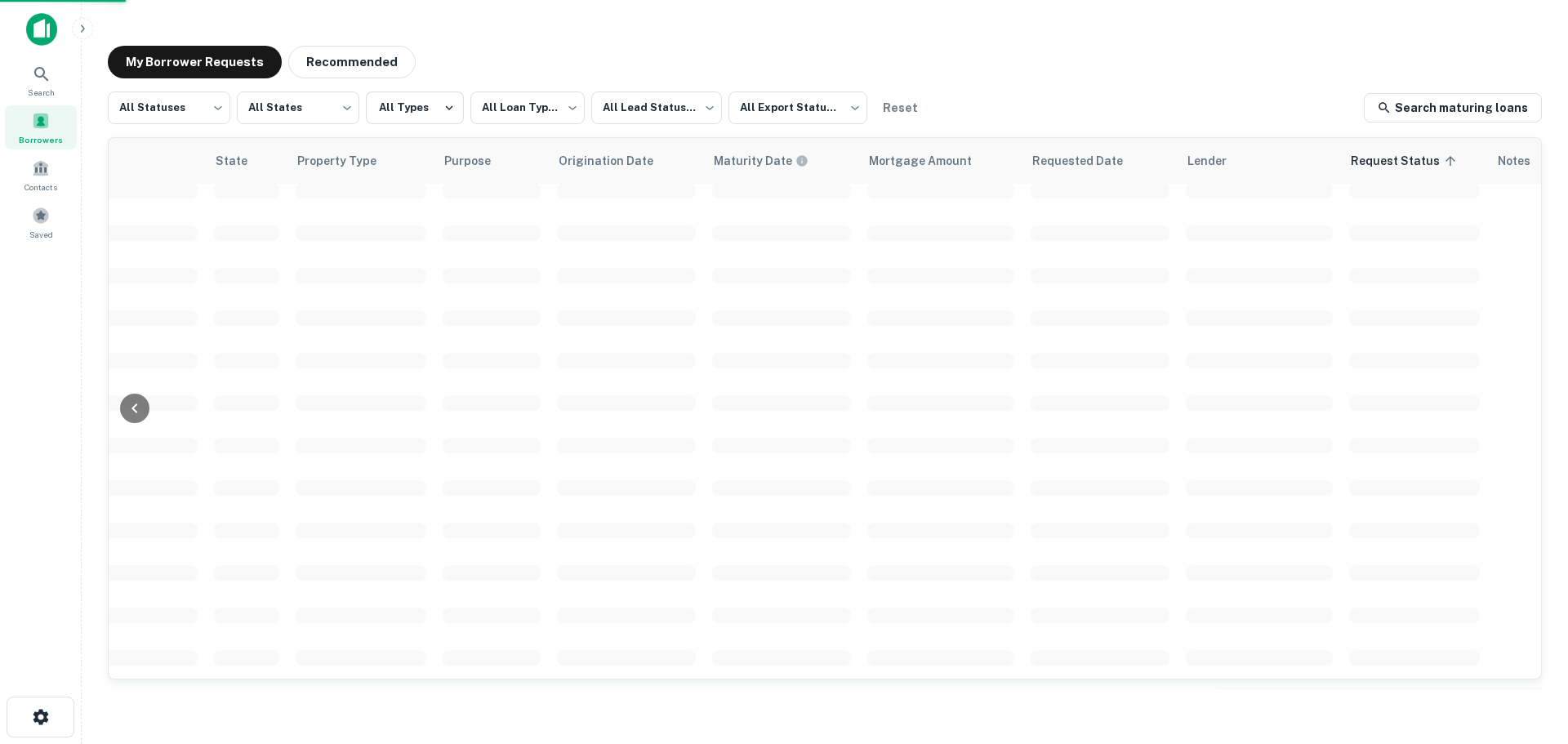
scroll to position [578, 499]
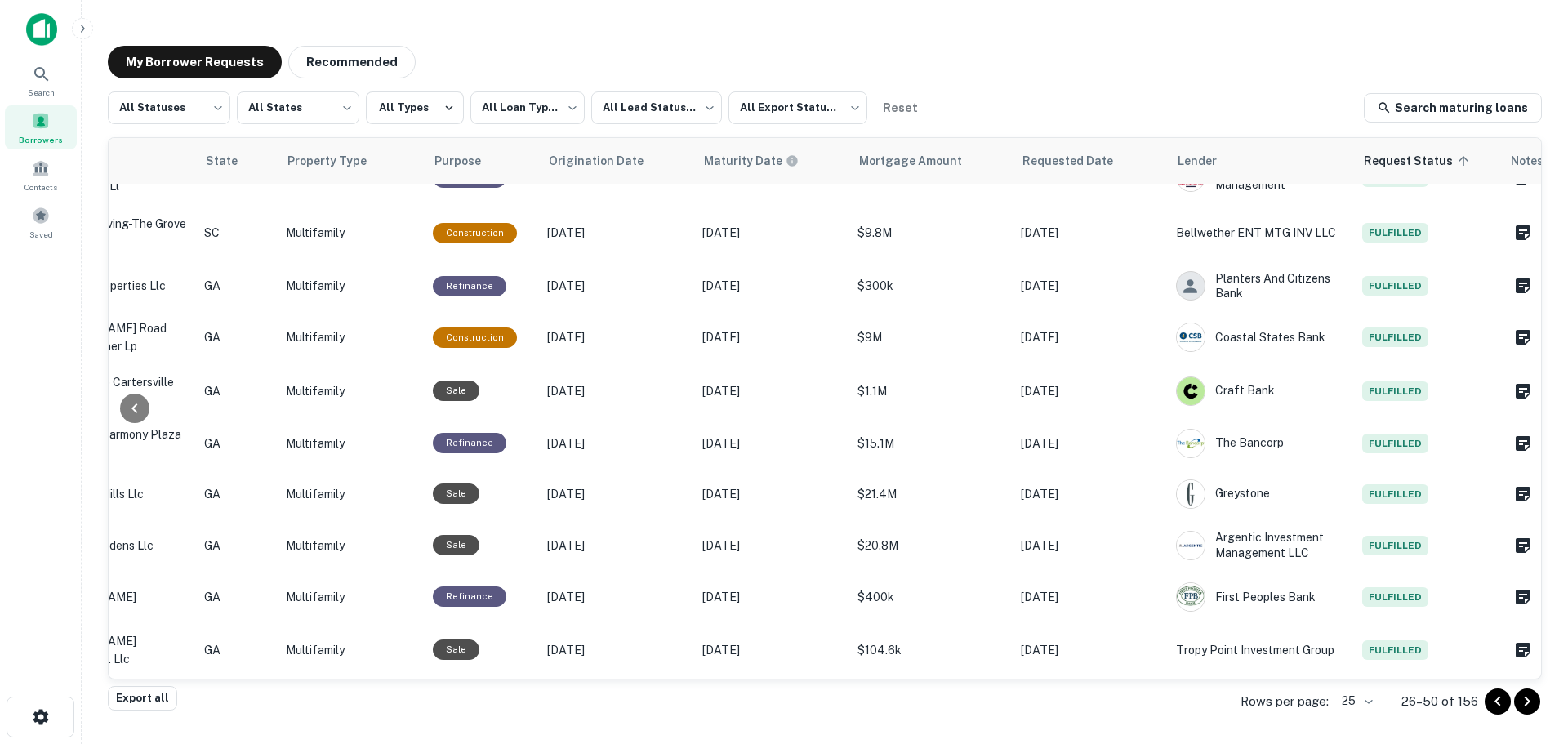
click at [1502, 698] on icon "Go to previous page" at bounding box center [1497, 700] width 20 height 20
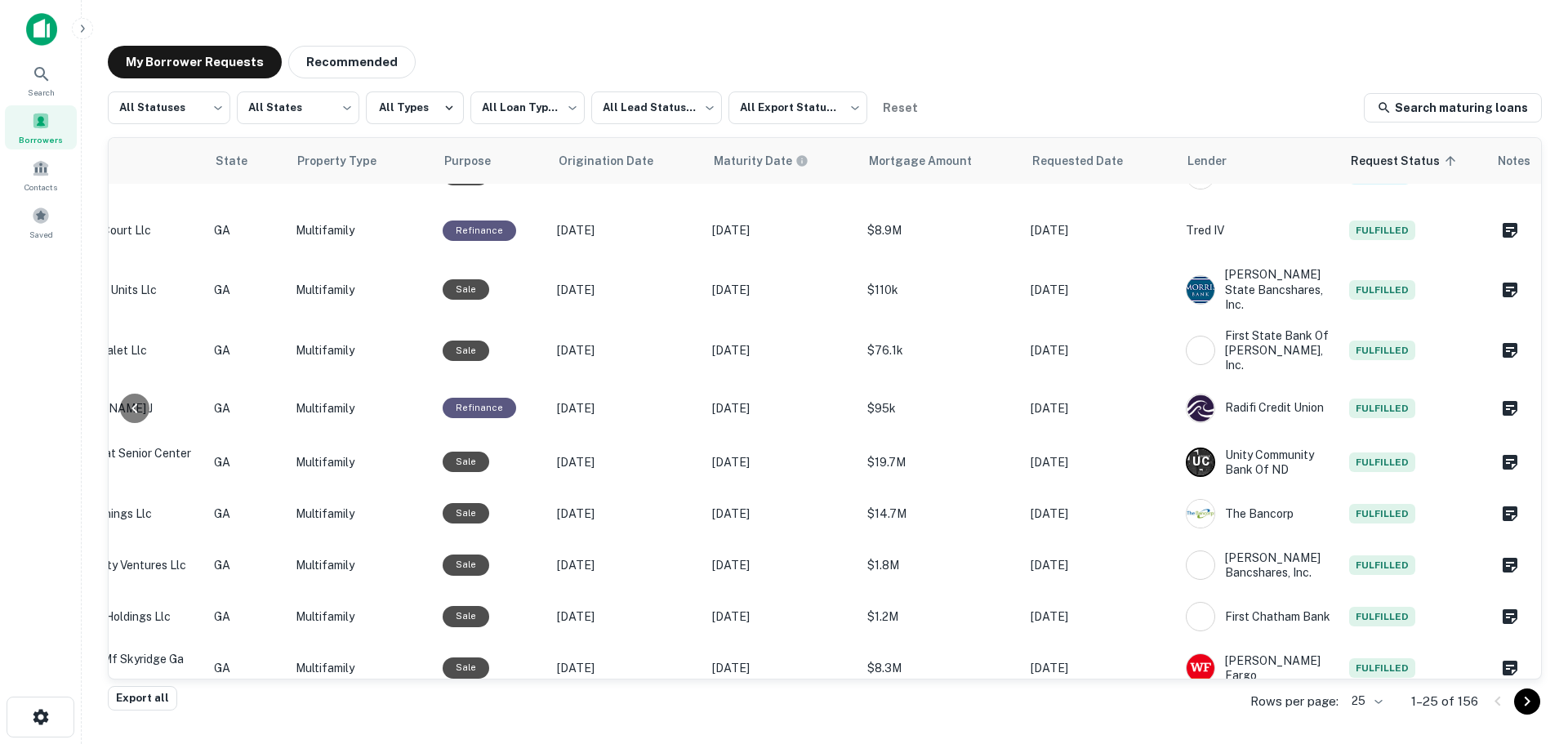
scroll to position [887, 499]
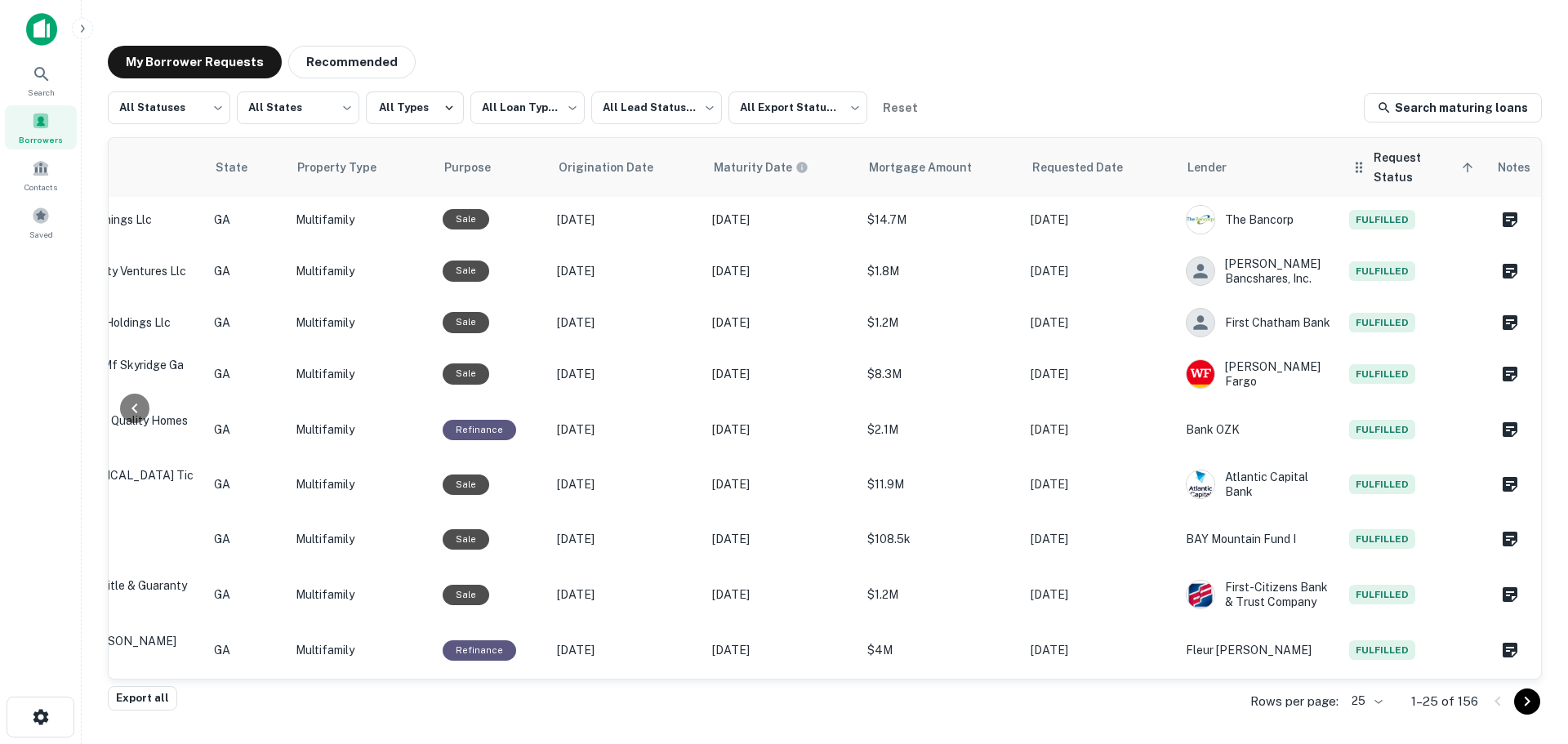
click at [1374, 165] on span "Request Status sorted ascending" at bounding box center [1426, 167] width 104 height 39
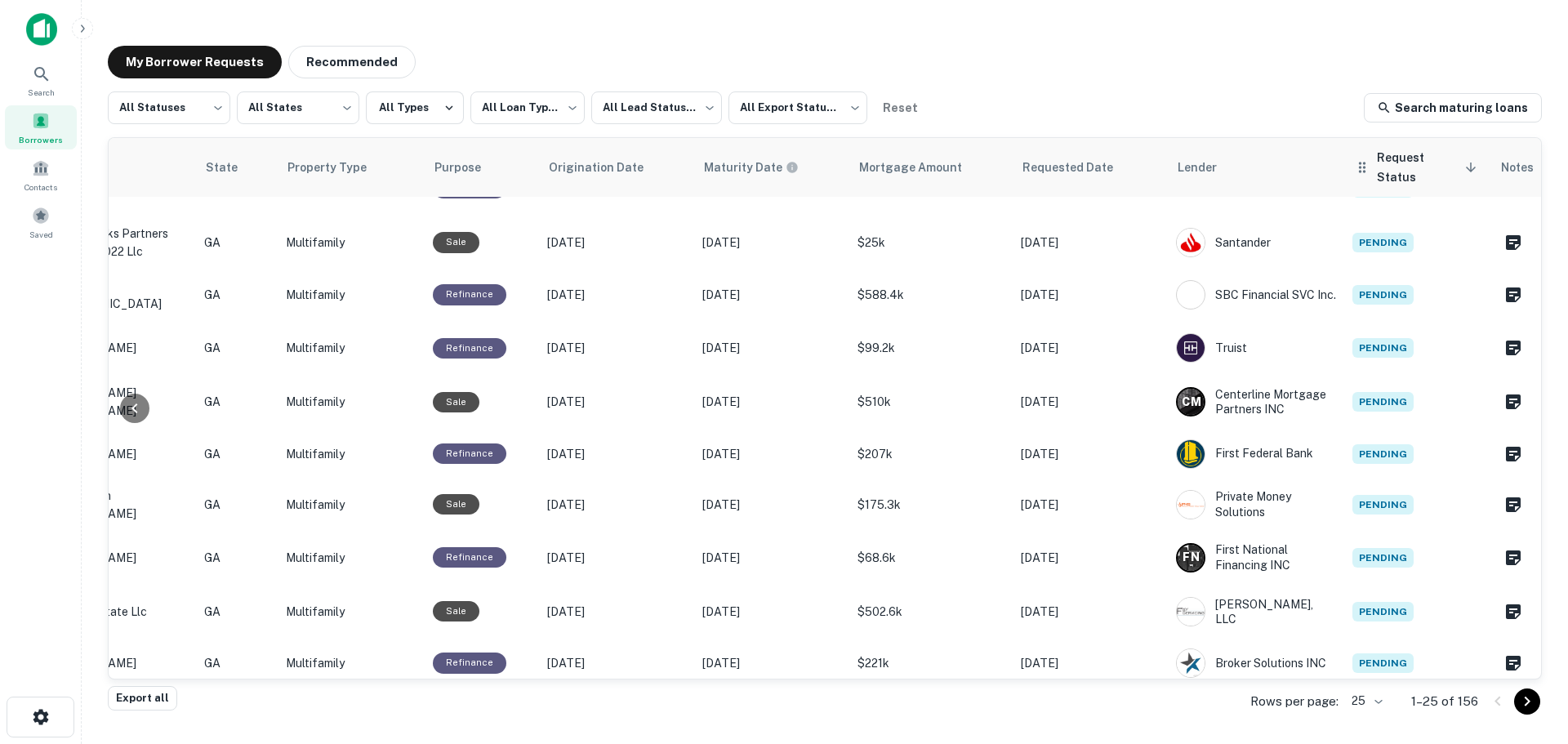
scroll to position [878, 499]
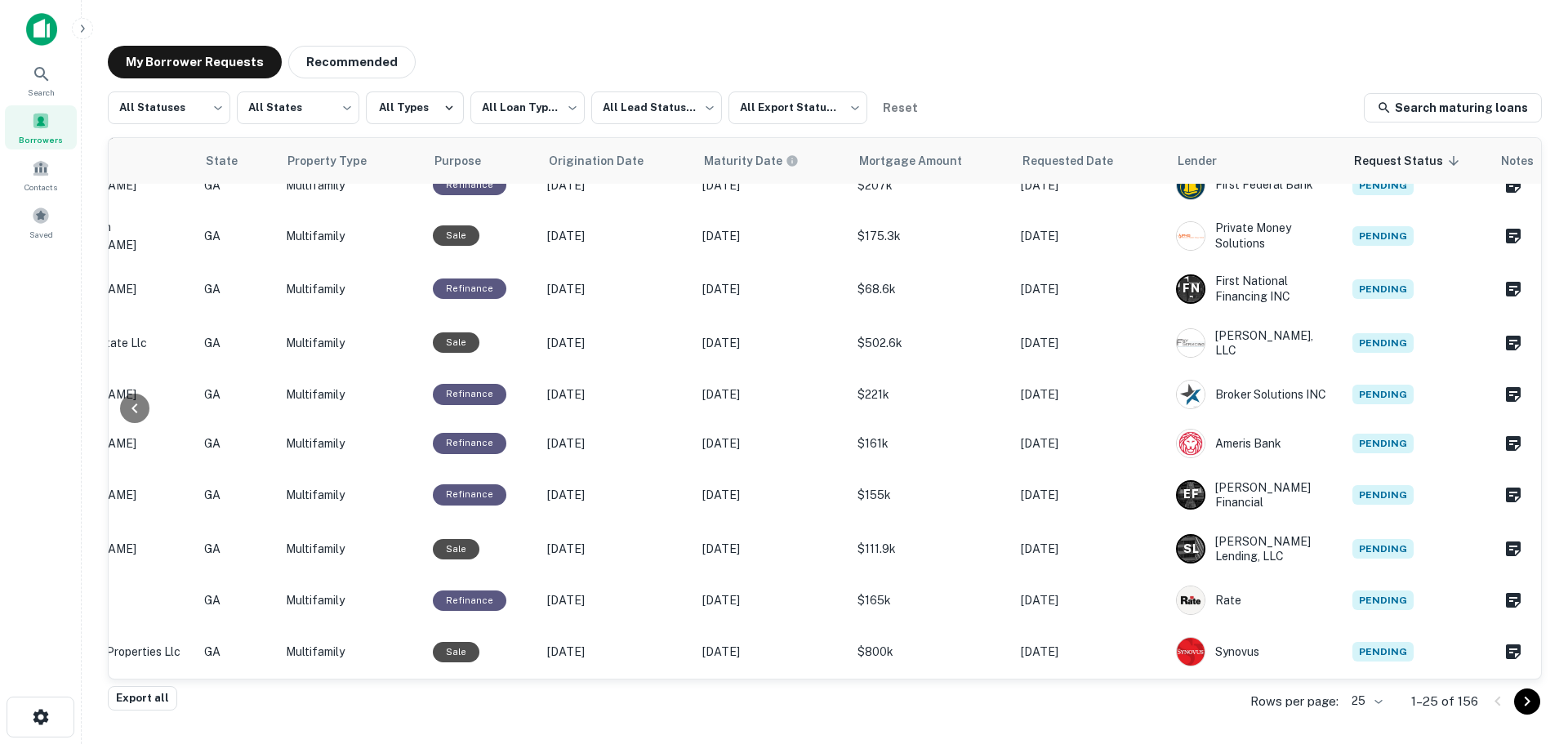
click at [1532, 699] on icon "Go to next page" at bounding box center [1527, 700] width 20 height 20
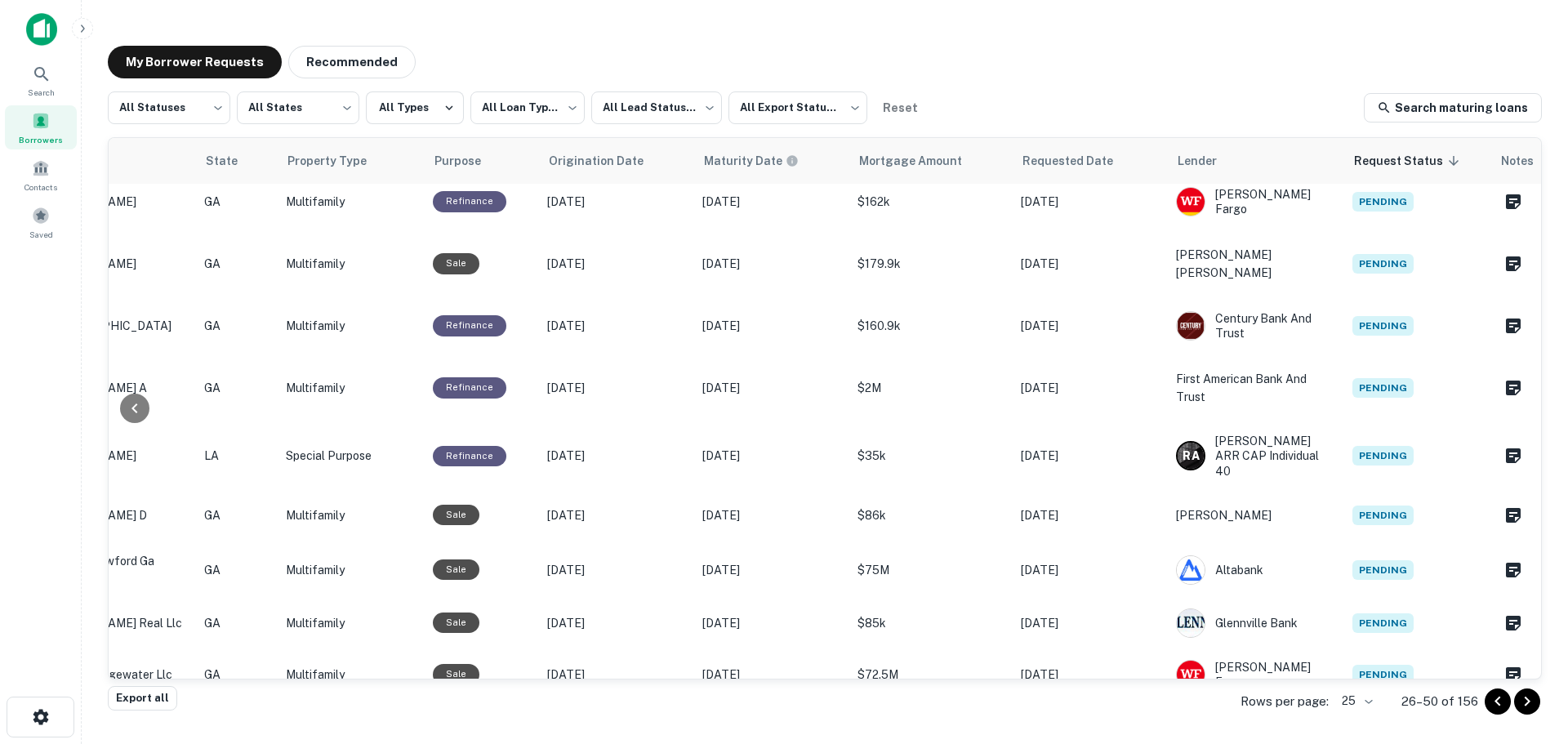
scroll to position [913, 499]
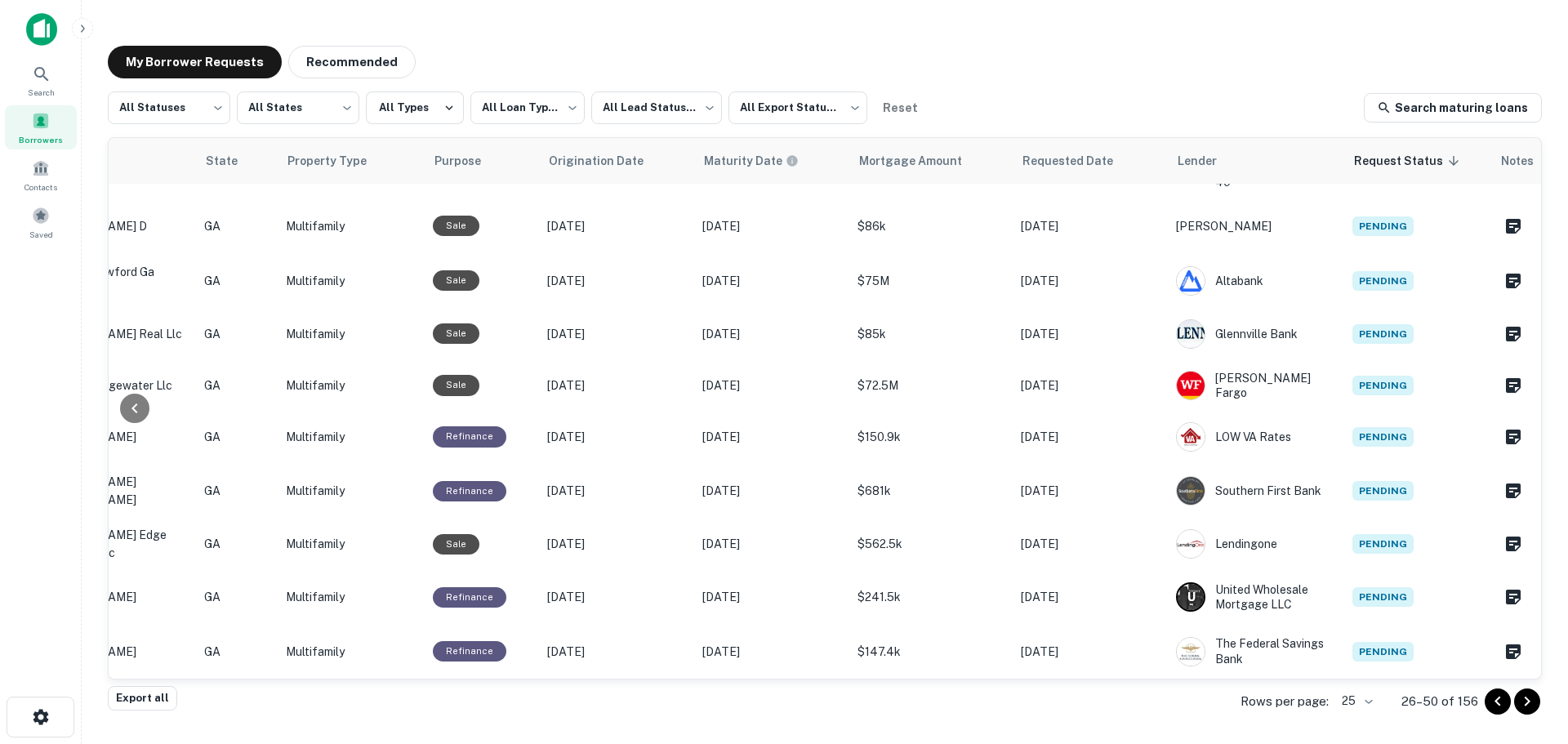
click at [1526, 708] on icon "Go to next page" at bounding box center [1527, 700] width 20 height 20
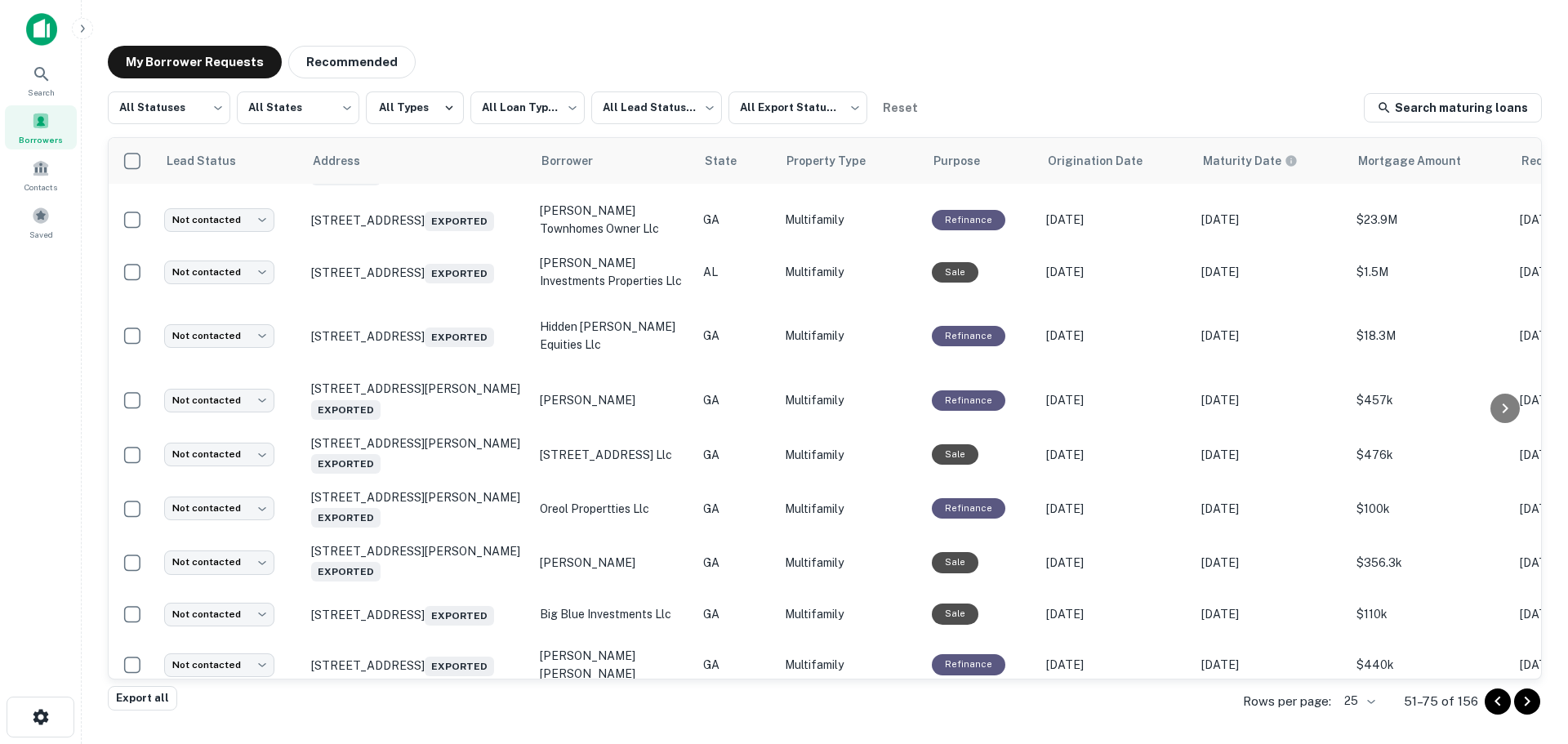
scroll to position [245, 501]
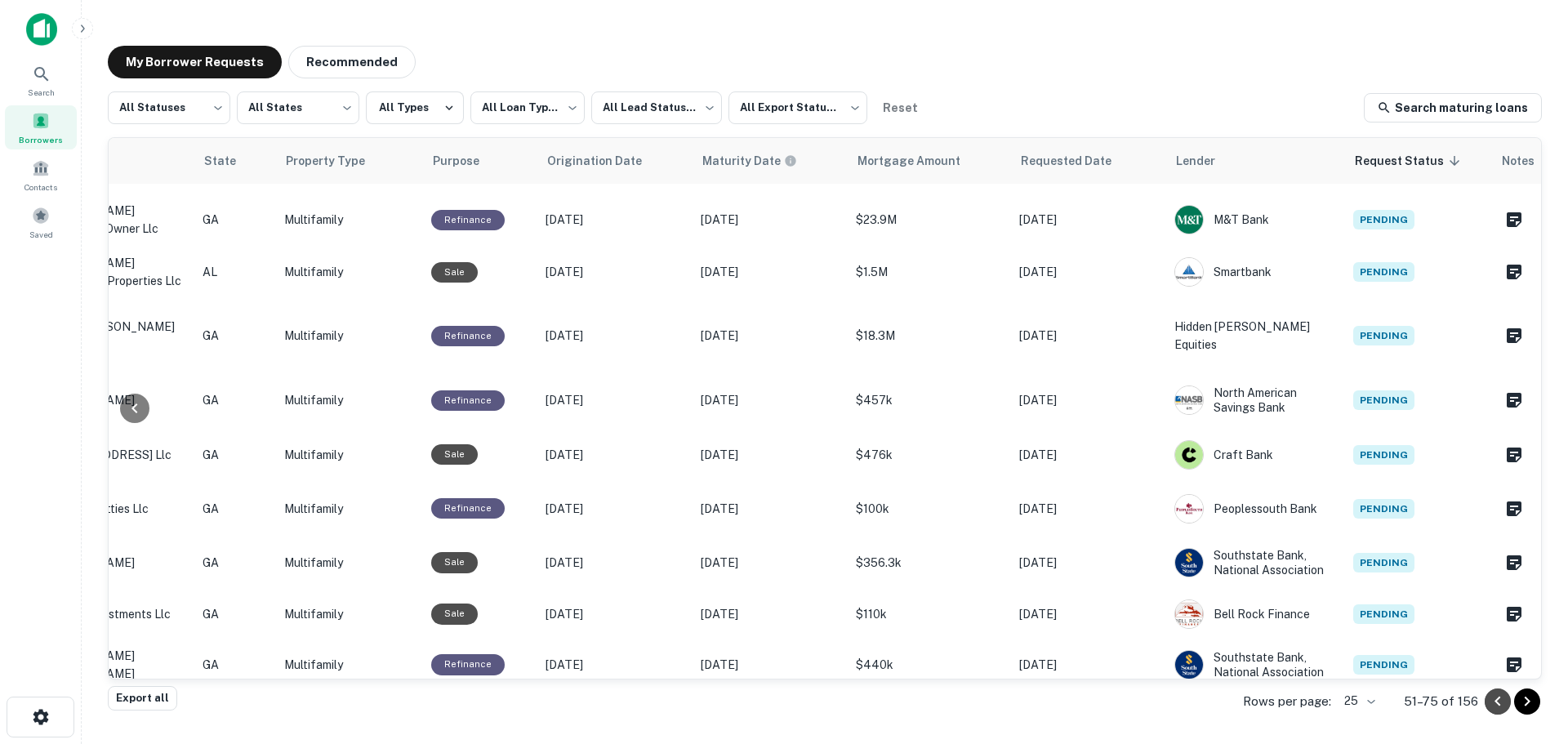
click at [1504, 705] on icon "Go to previous page" at bounding box center [1497, 700] width 20 height 20
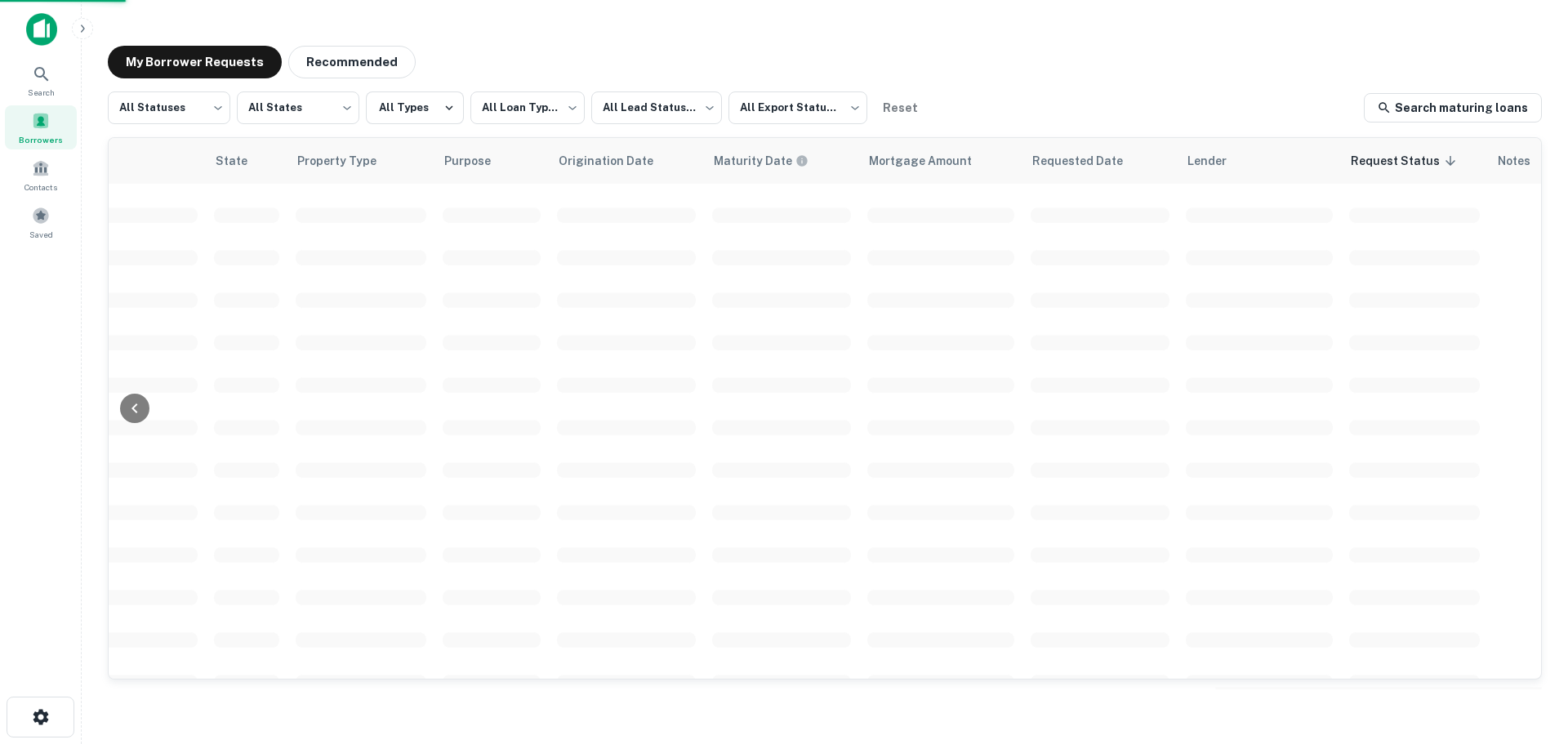
scroll to position [245, 499]
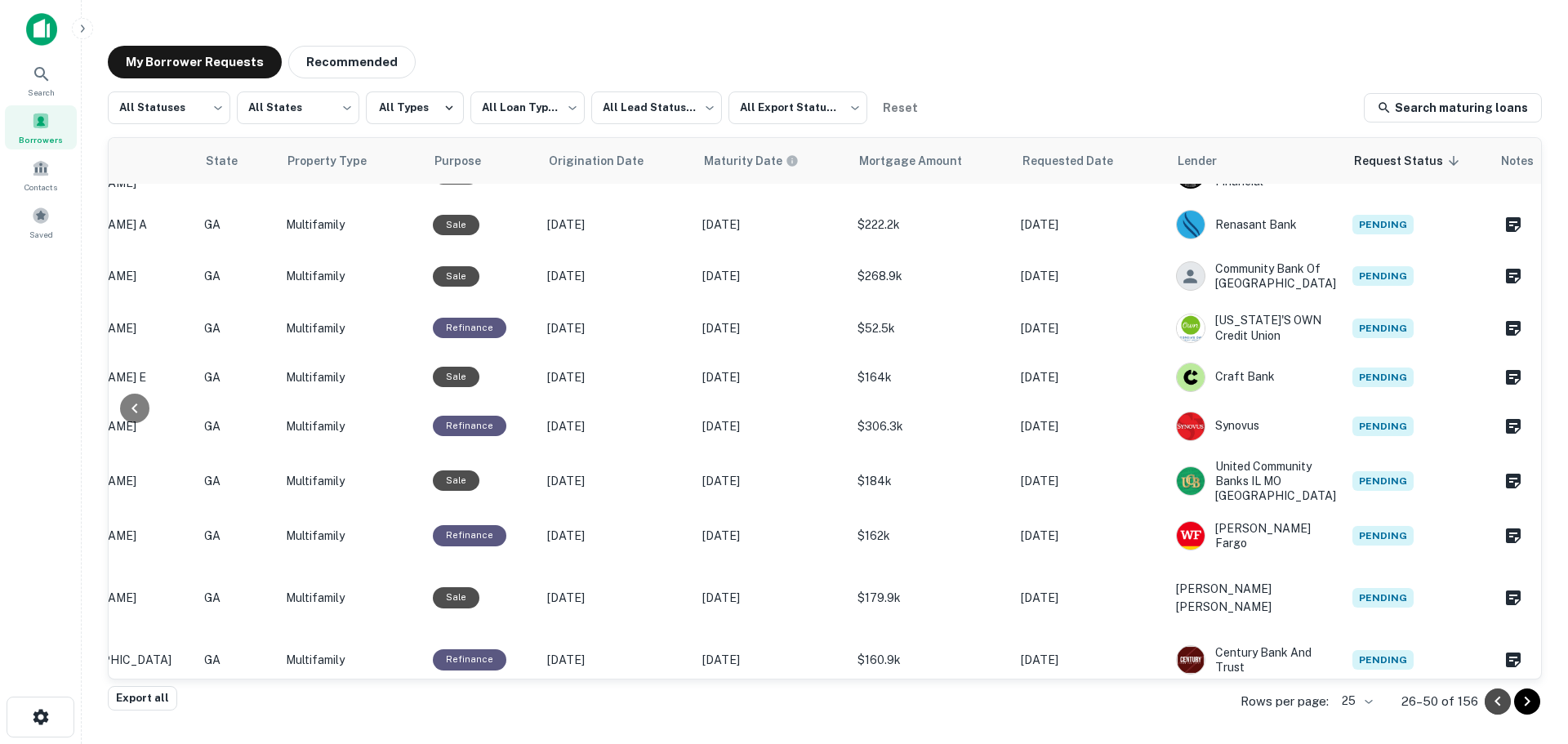
click at [1504, 705] on icon "Go to previous page" at bounding box center [1497, 700] width 20 height 20
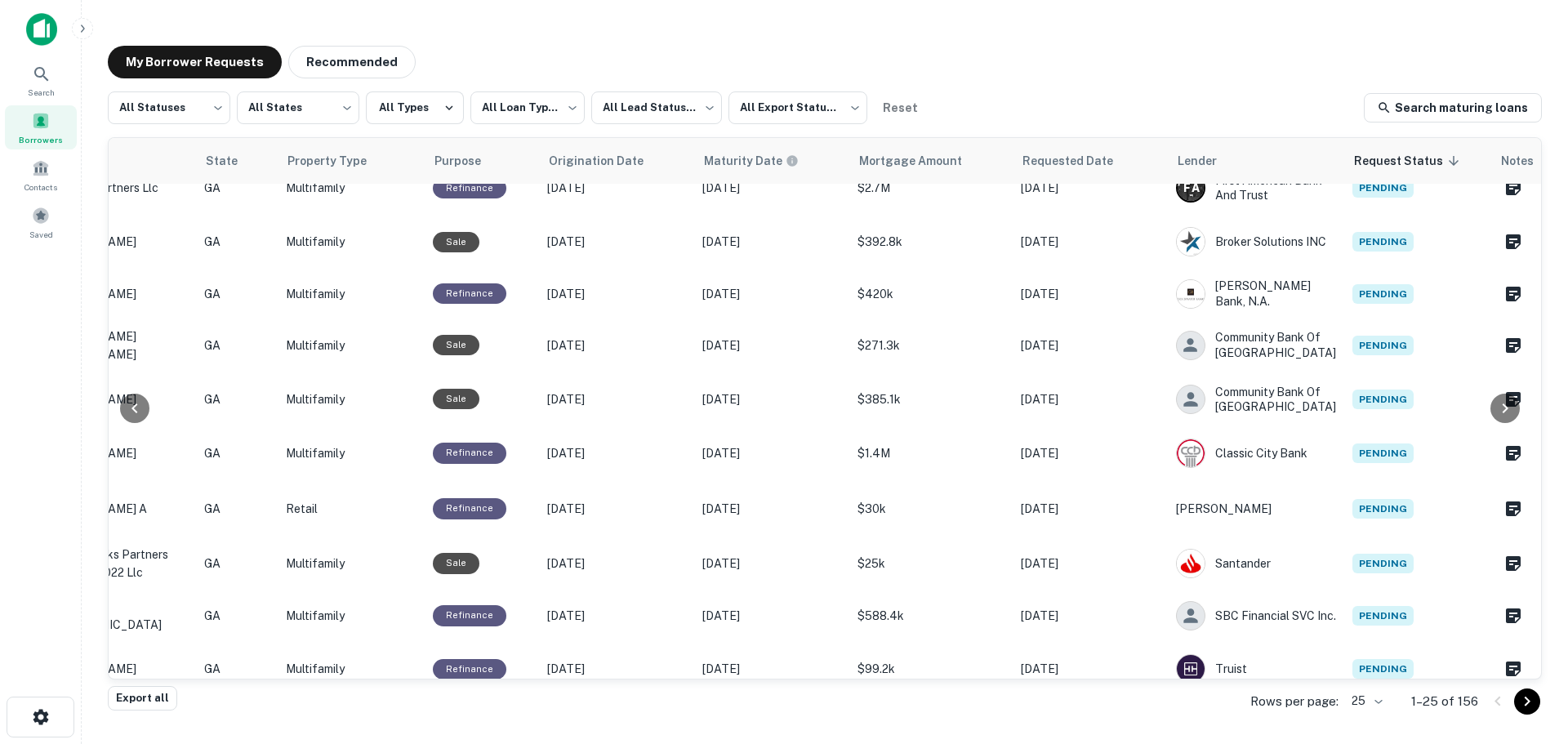
scroll to position [245, 0]
